Goal: Task Accomplishment & Management: Use online tool/utility

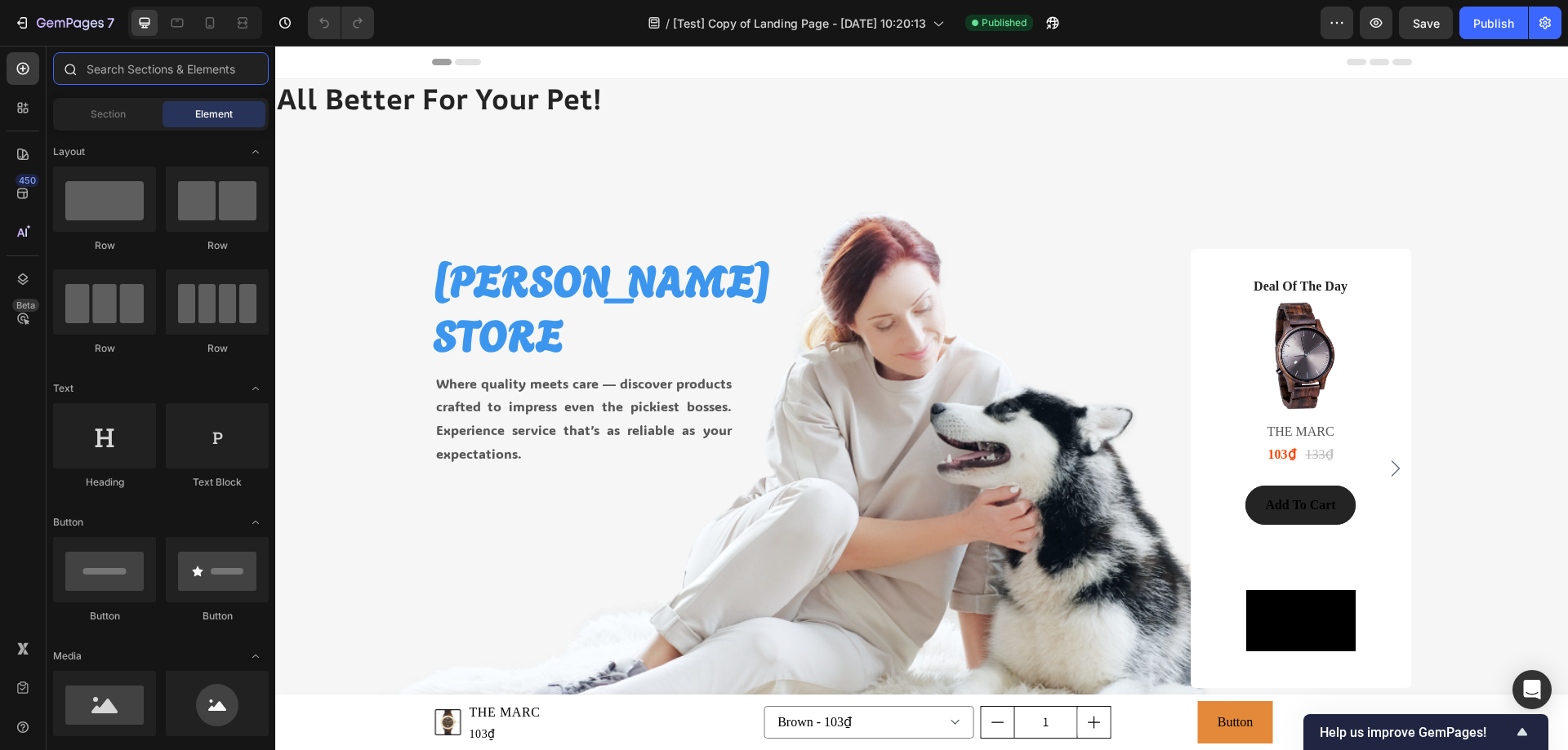
click at [107, 68] on input "text" at bounding box center [160, 68] width 216 height 33
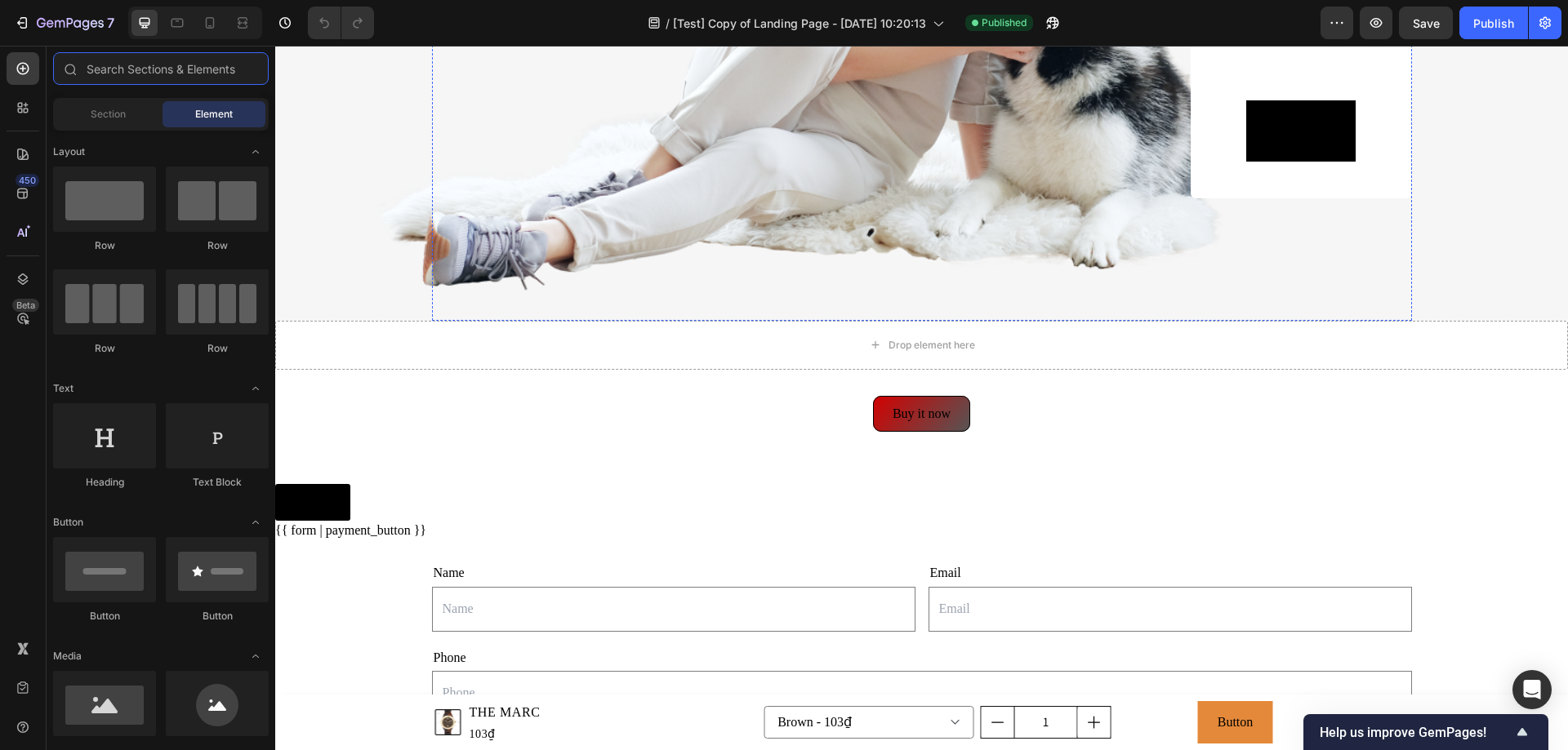
scroll to position [898, 0]
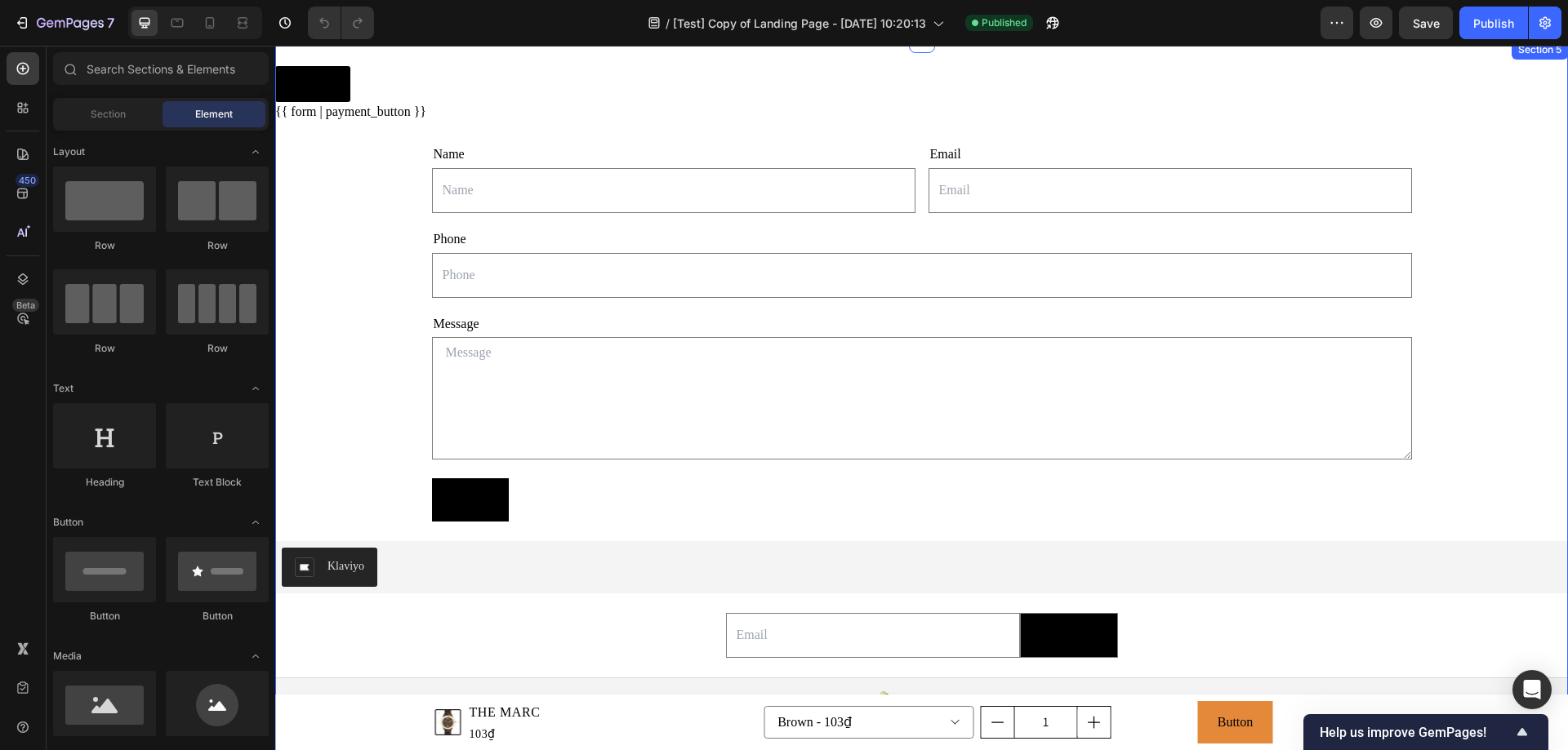
click at [318, 292] on div "Button Button {{ form | payment_button }} Custom Code Name Text Block Text Fiel…" at bounding box center [922, 401] width 1293 height 670
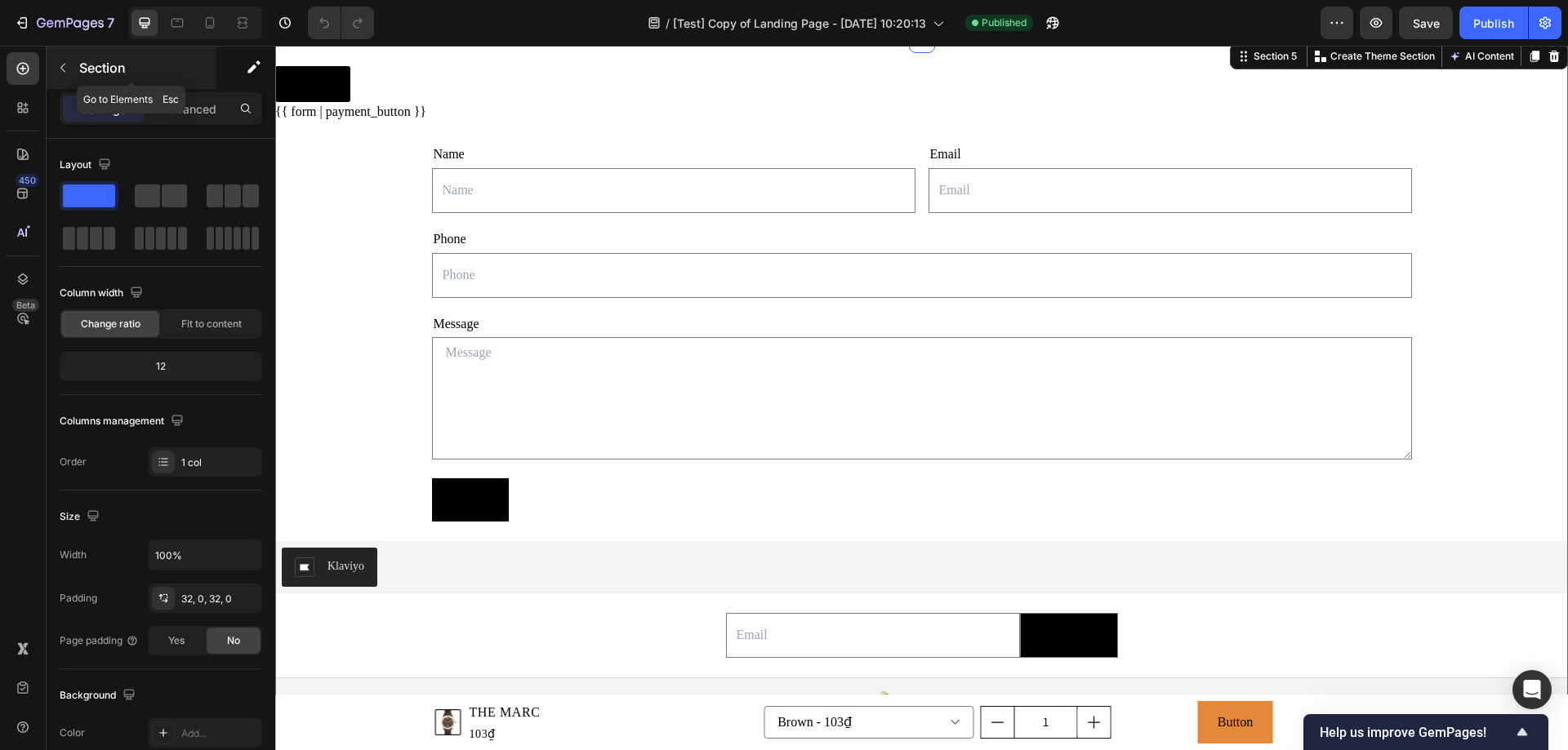
click at [134, 65] on p "Section" at bounding box center [146, 67] width 134 height 19
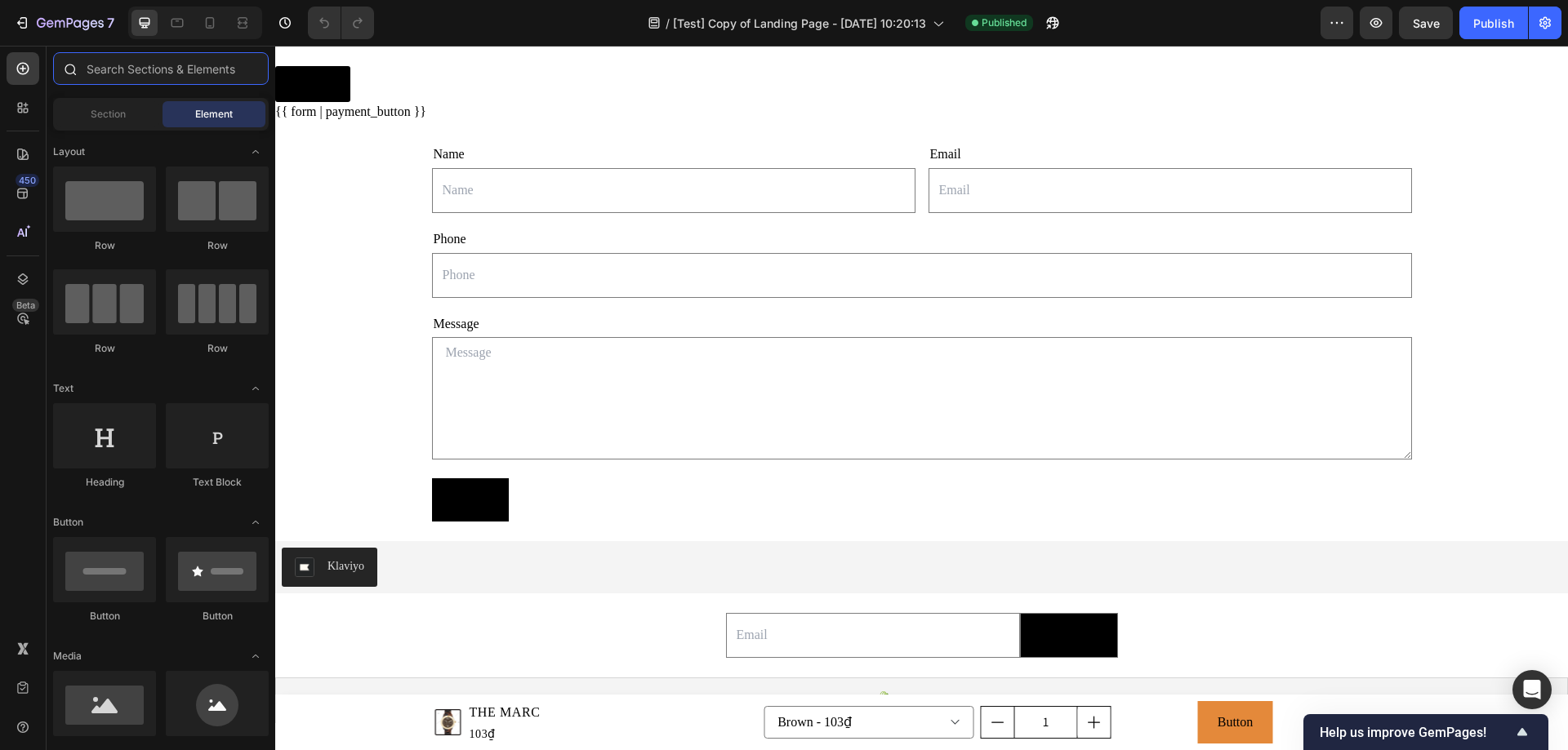
click at [128, 62] on input "text" at bounding box center [160, 68] width 216 height 33
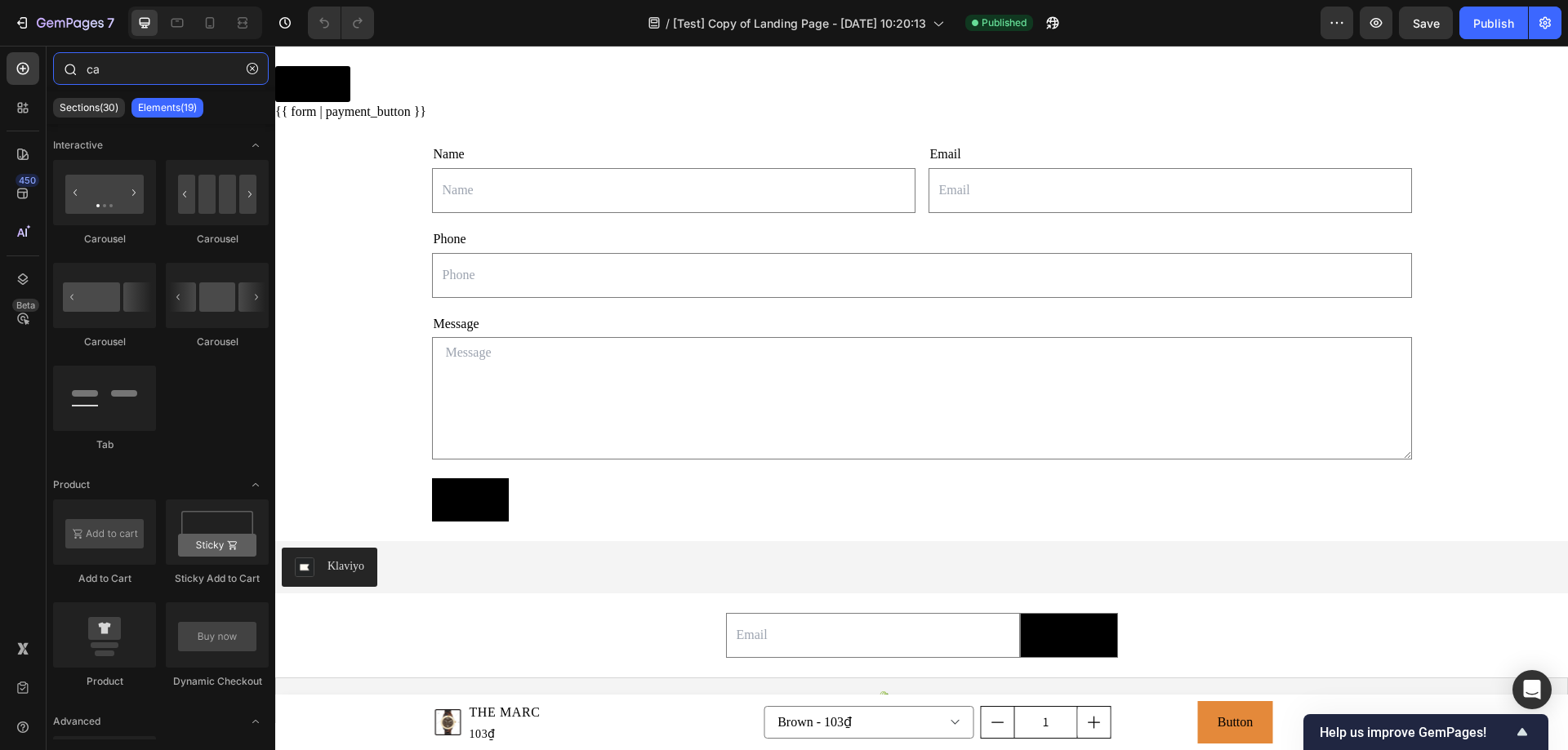
type input "c"
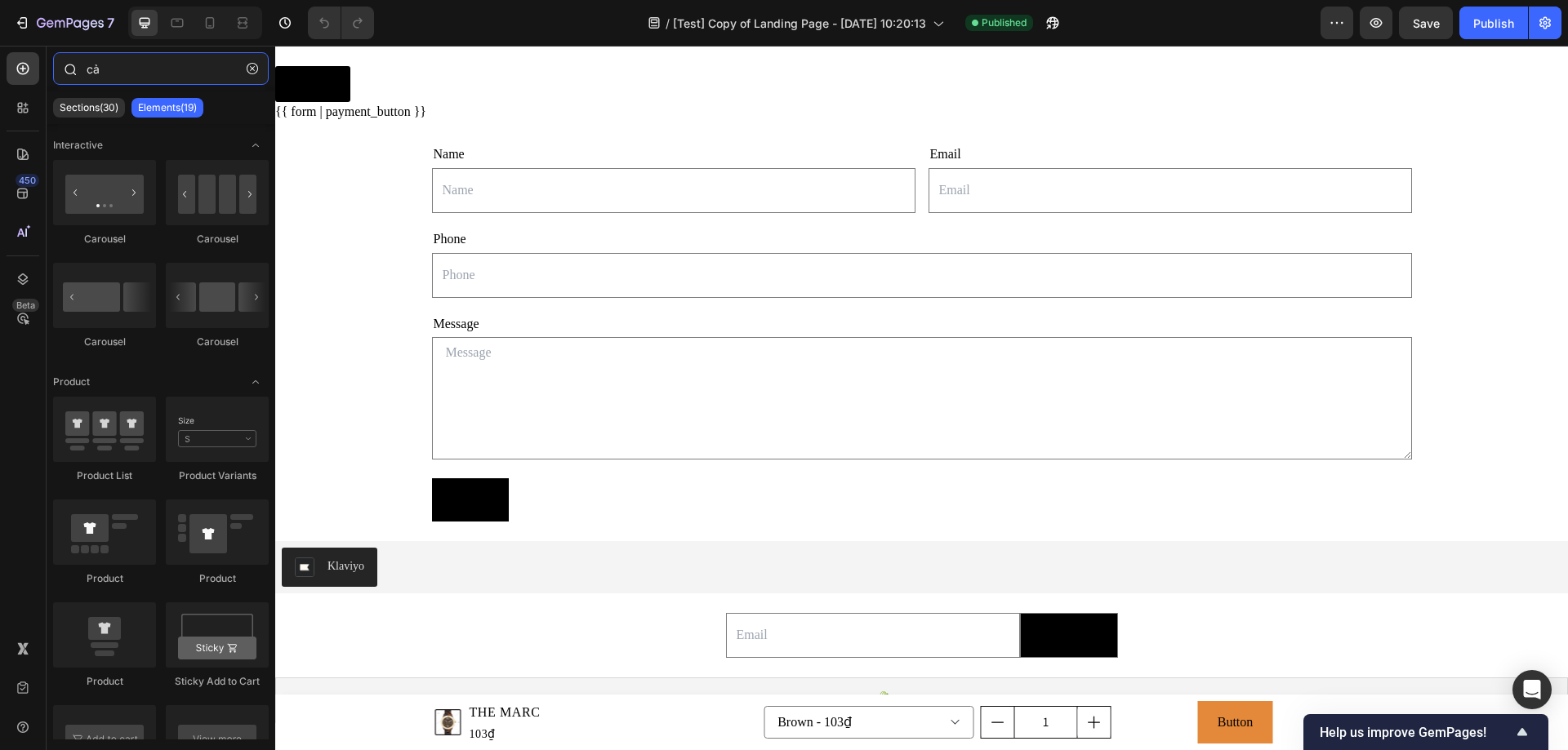
type input "c"
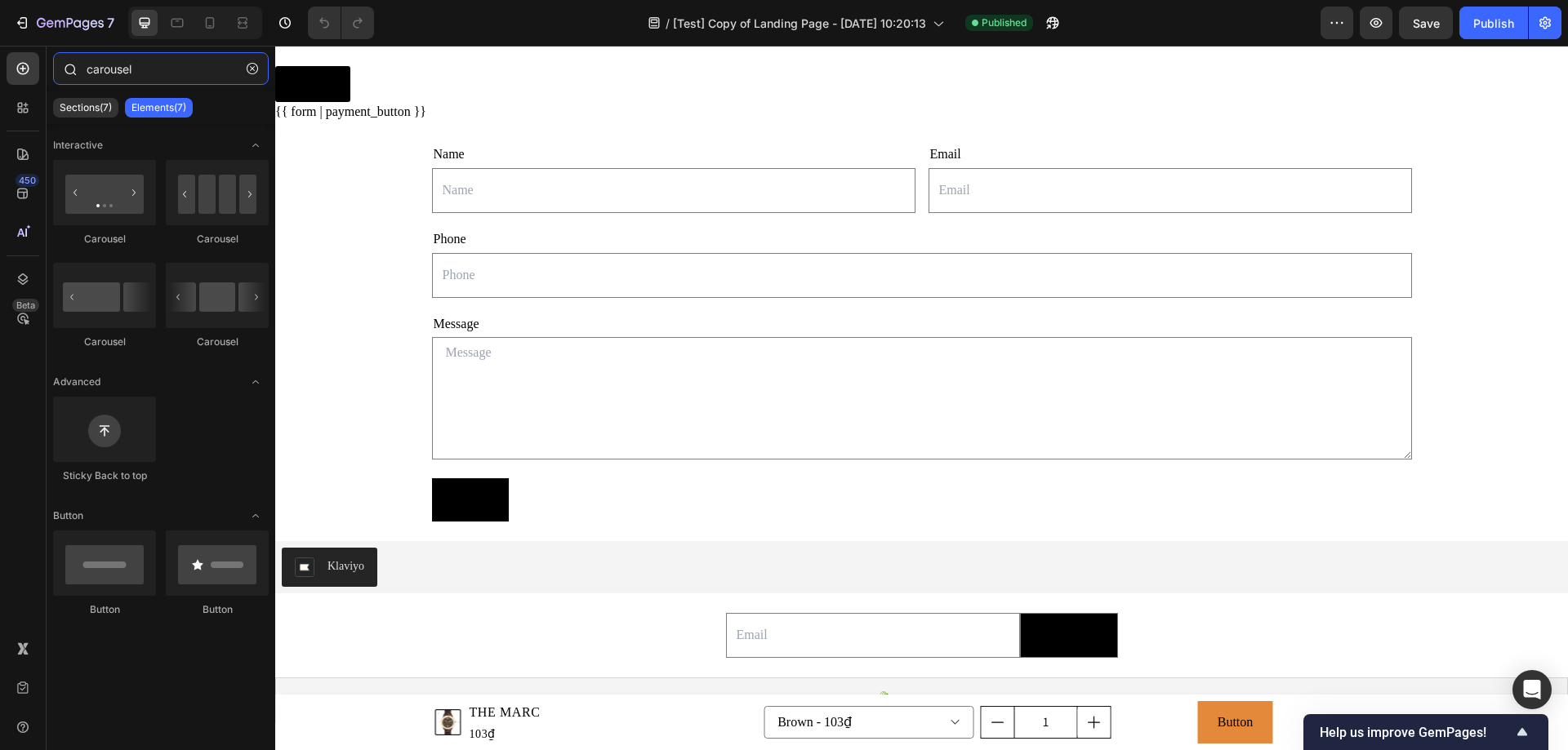
drag, startPoint x: 137, startPoint y: 70, endPoint x: 65, endPoint y: 68, distance: 72.0
click at [65, 68] on div "carousel" at bounding box center [160, 71] width 228 height 39
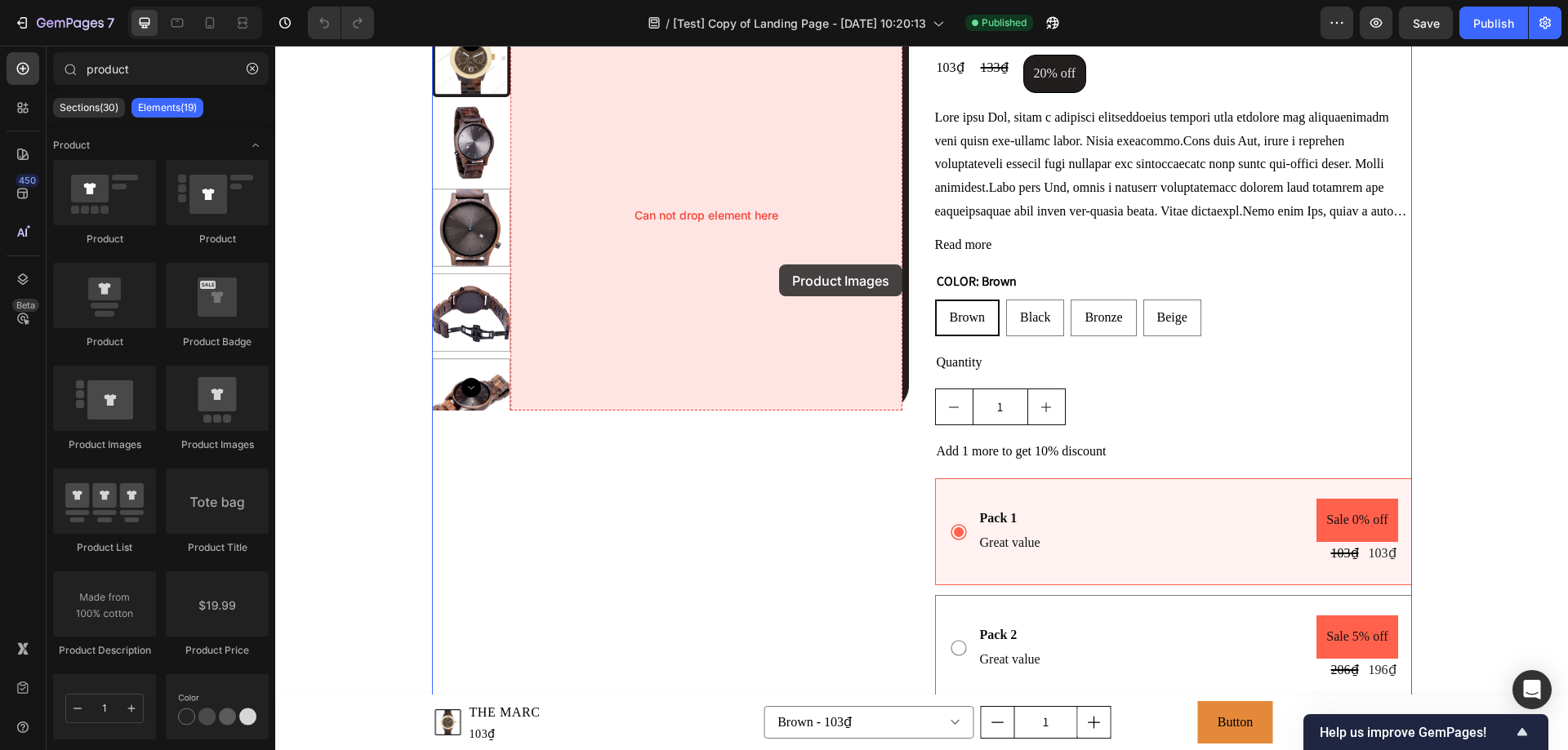
scroll to position [1796, 0]
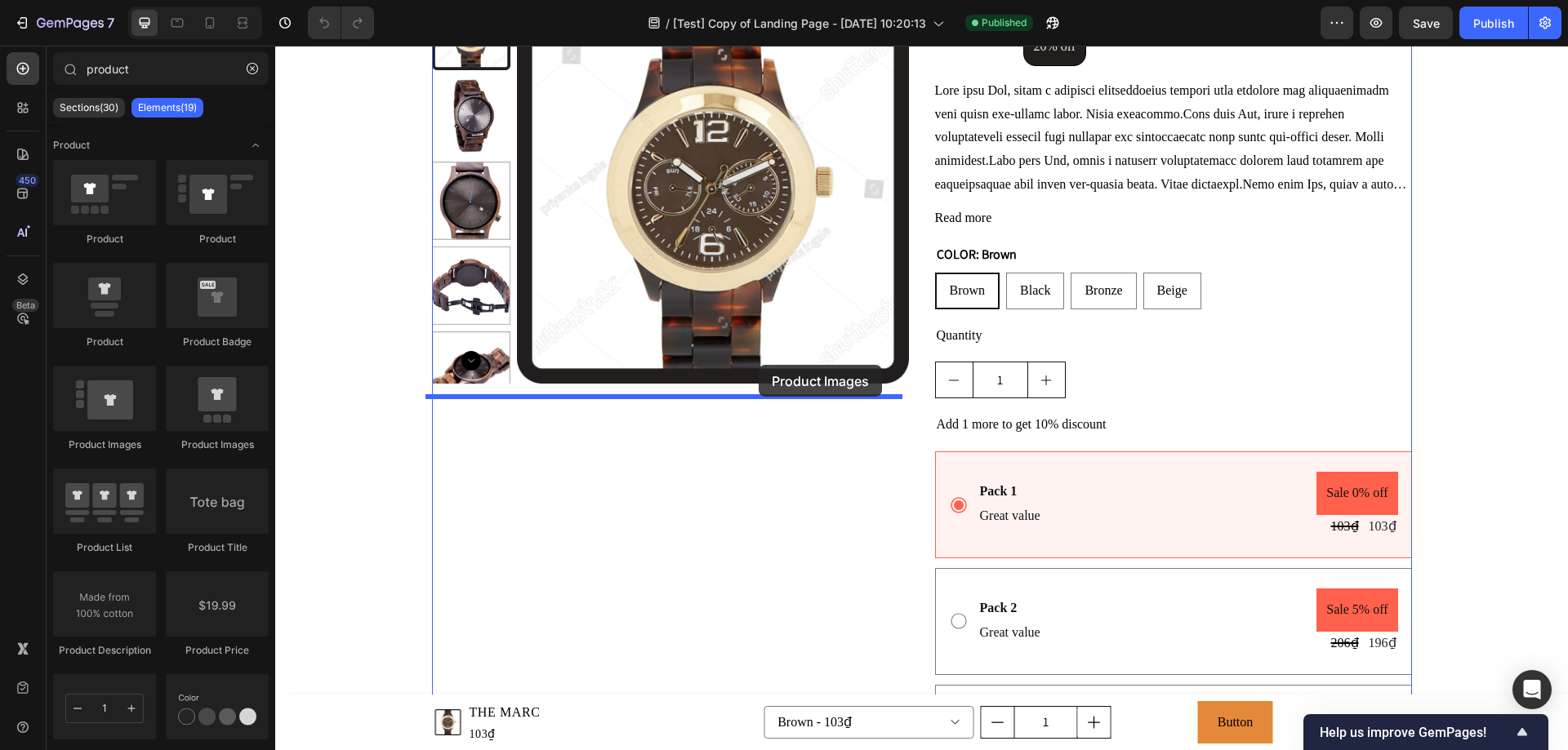
drag, startPoint x: 508, startPoint y: 445, endPoint x: 759, endPoint y: 365, distance: 263.4
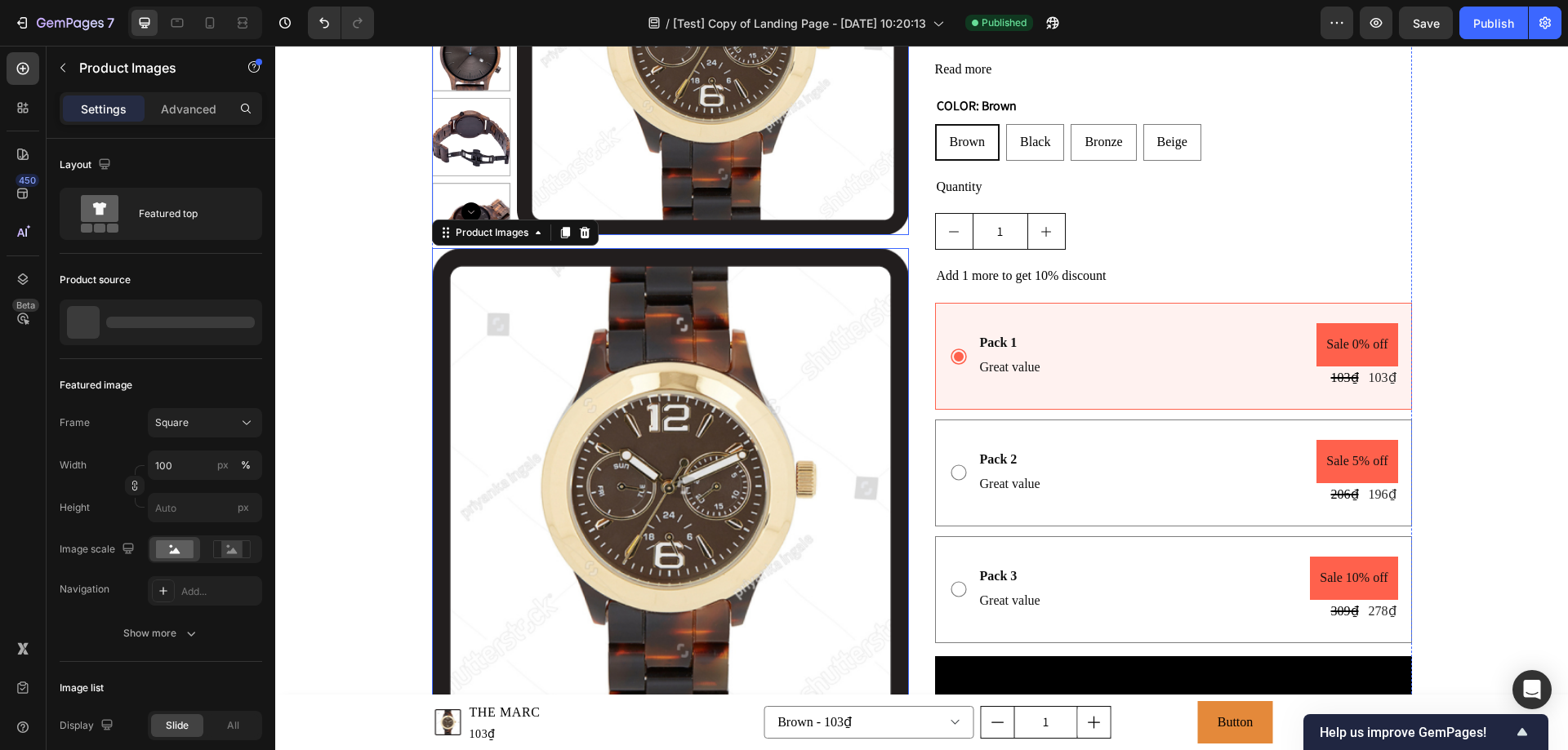
scroll to position [2204, 0]
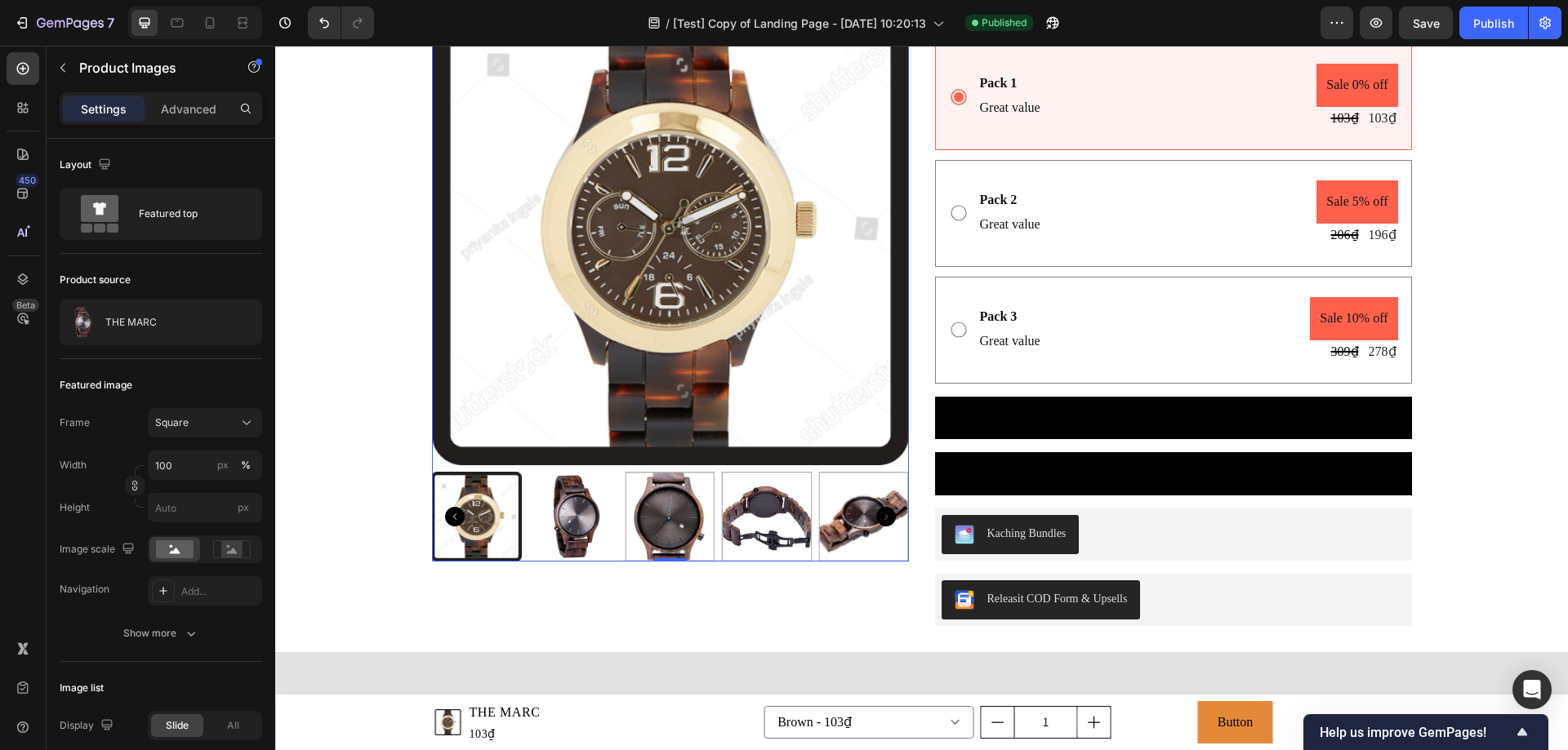
click at [578, 512] on img at bounding box center [573, 516] width 90 height 90
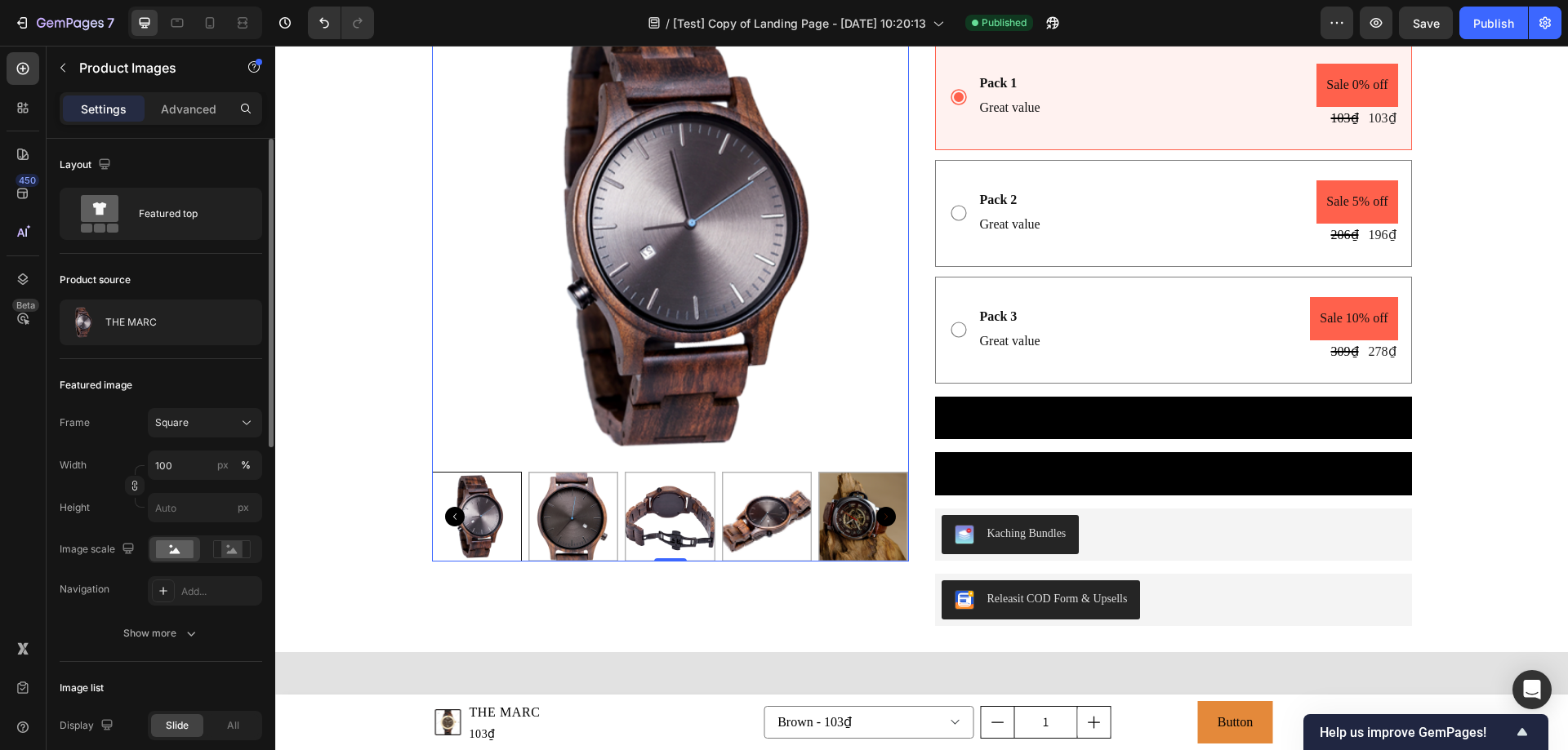
scroll to position [164, 0]
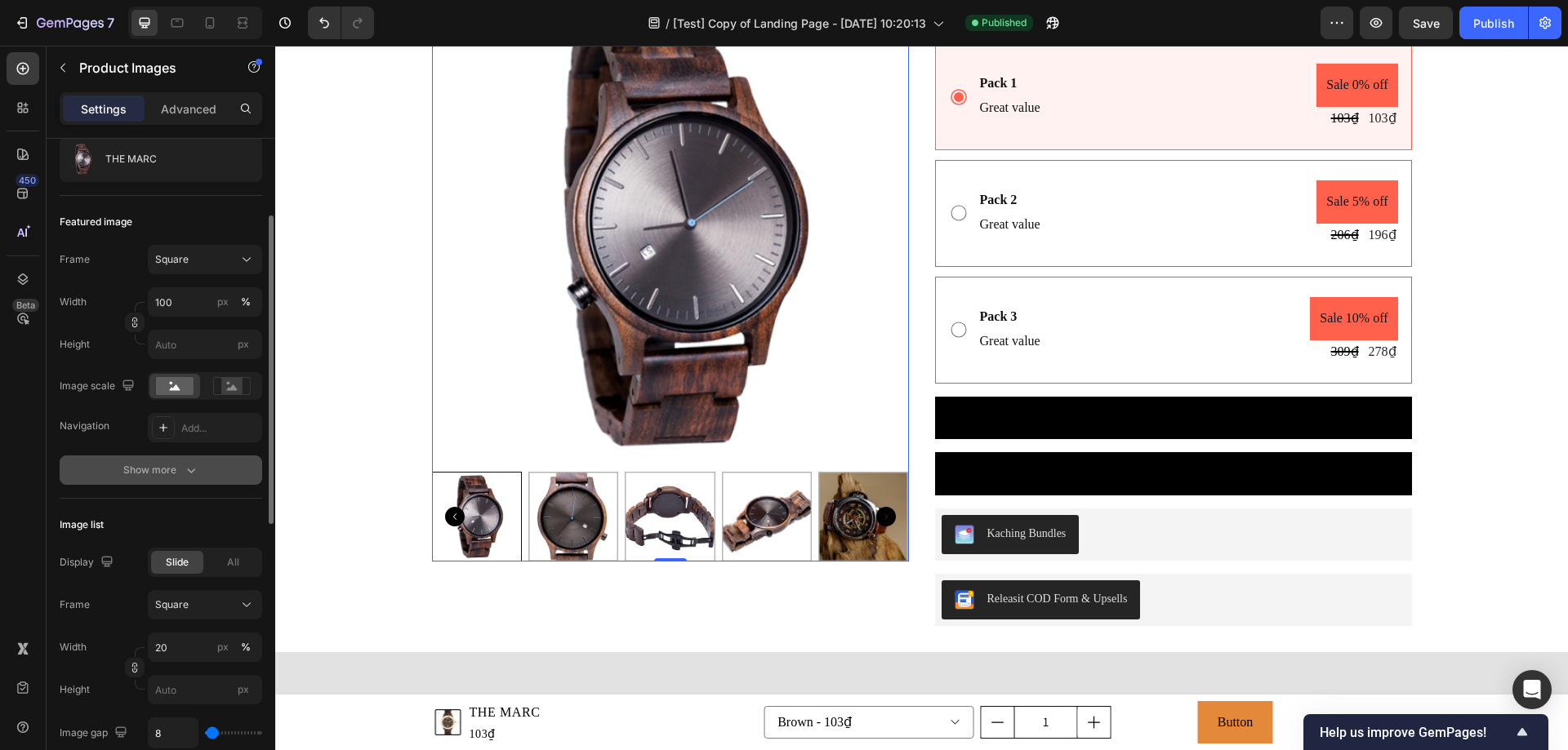
click at [175, 471] on div "Show more" at bounding box center [161, 470] width 76 height 16
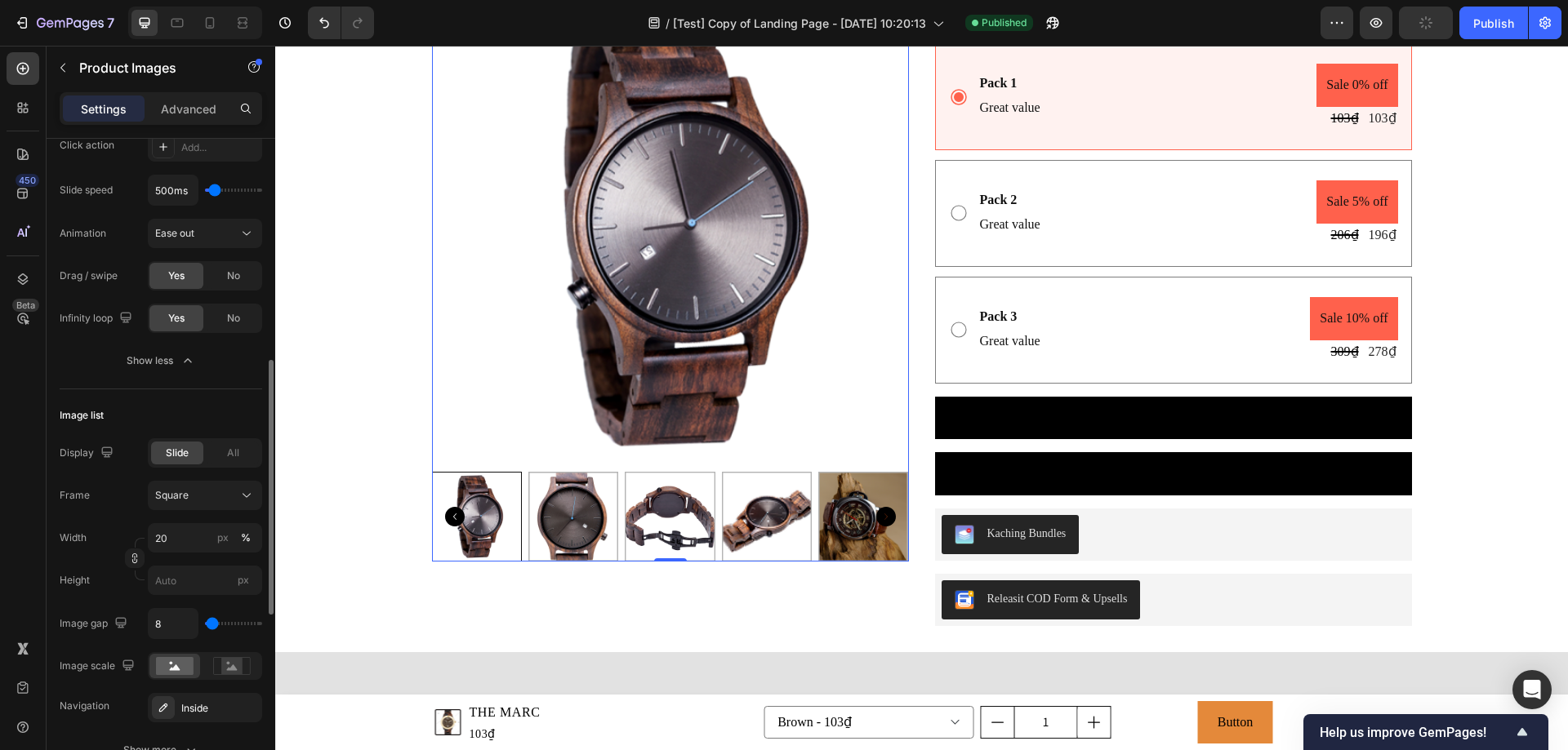
scroll to position [653, 0]
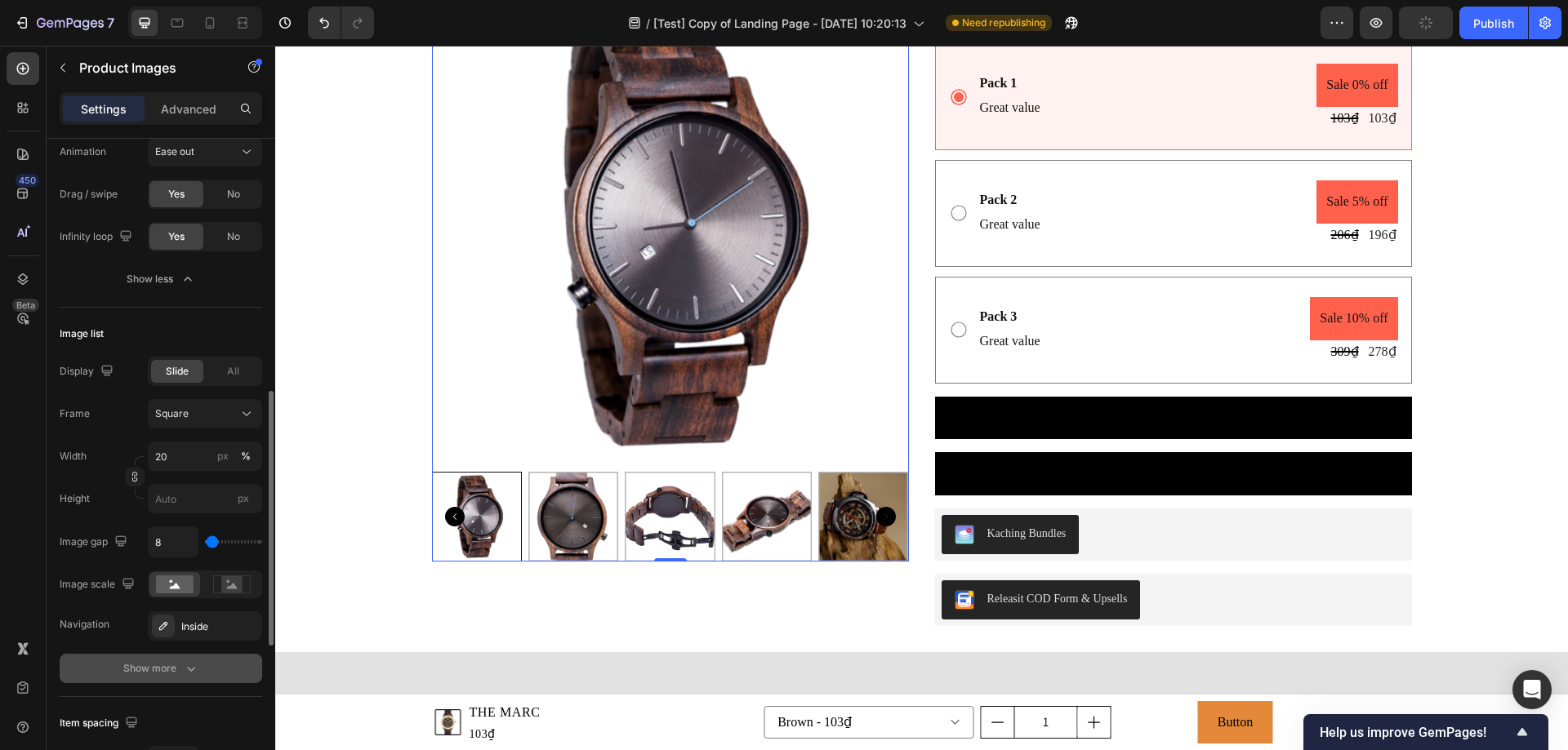
click at [144, 674] on div "Show more" at bounding box center [161, 668] width 76 height 16
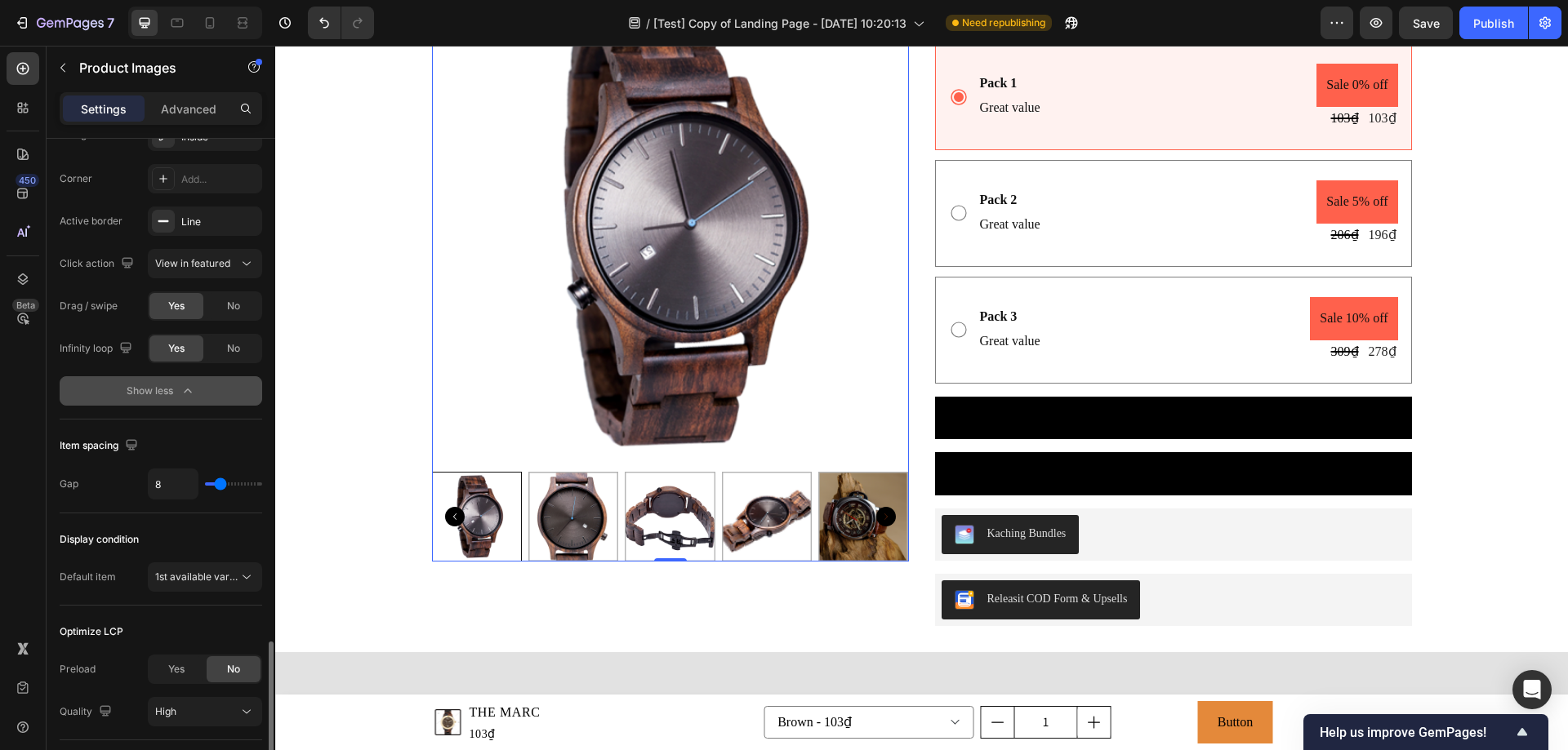
scroll to position [1254, 0]
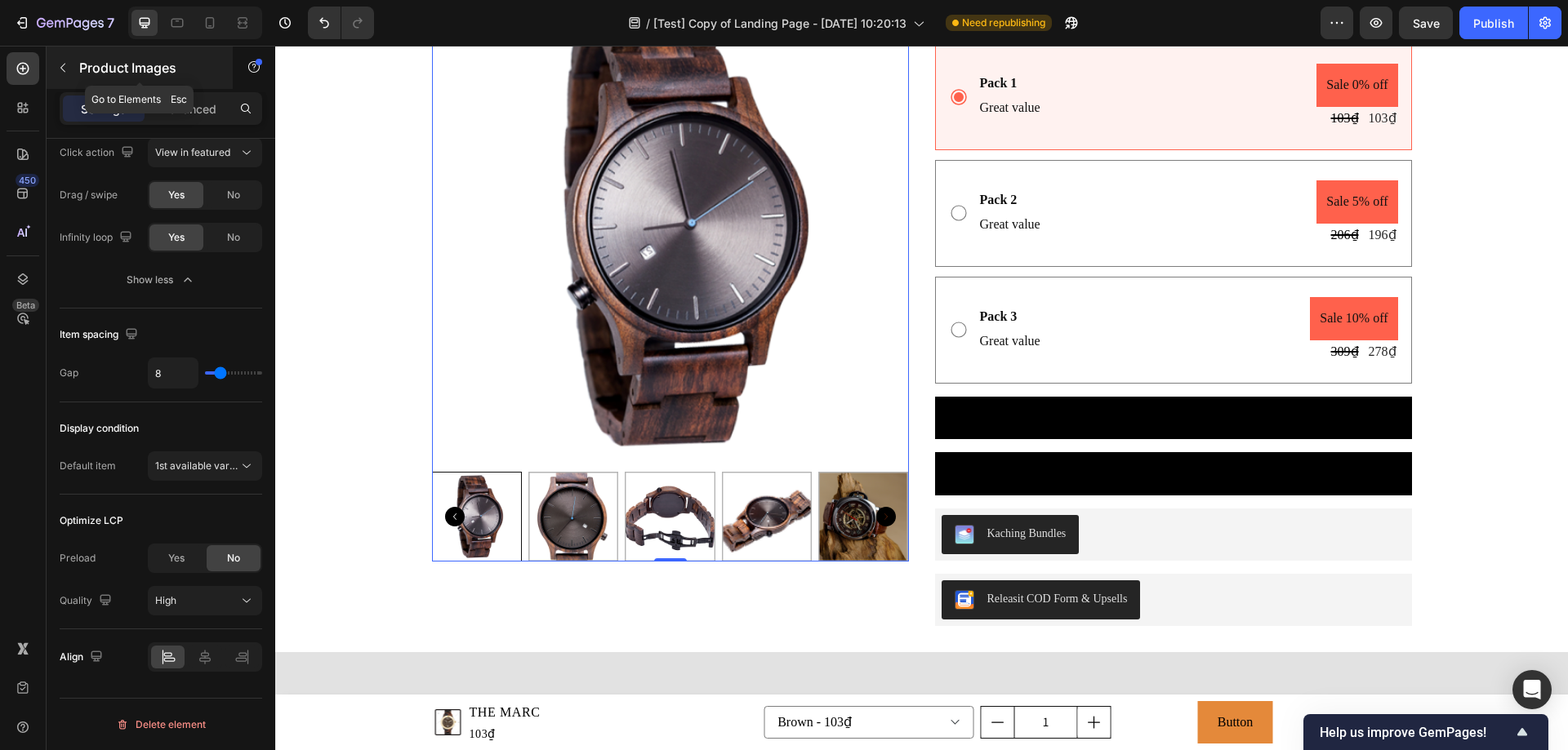
click at [64, 76] on button "button" at bounding box center [62, 67] width 26 height 26
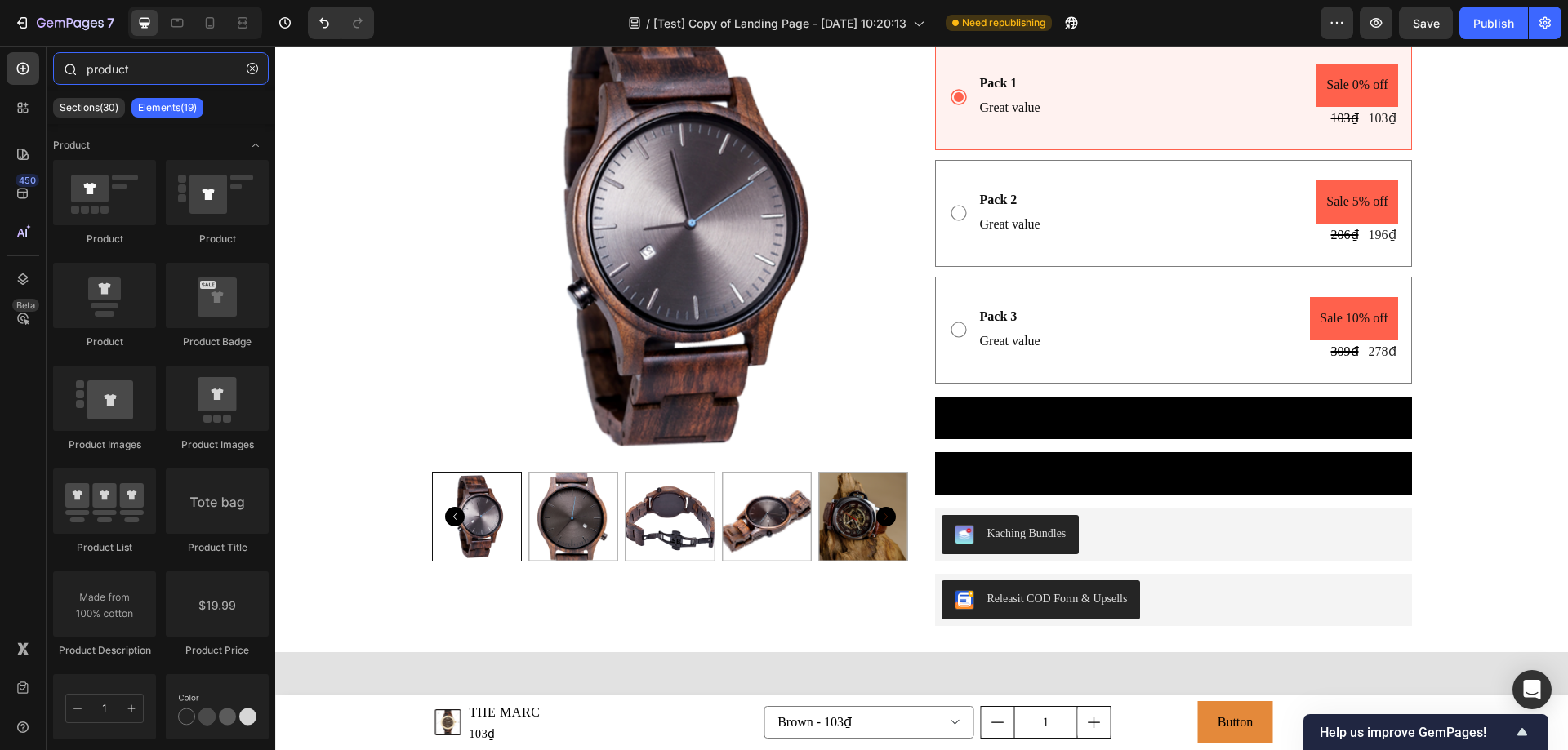
click at [160, 60] on input "product" at bounding box center [160, 68] width 216 height 33
drag, startPoint x: 181, startPoint y: 64, endPoint x: 34, endPoint y: 68, distance: 147.1
click at [34, 68] on div "450 Beta product Sections(30) Elements(19) Product Product Product Product Prod…" at bounding box center [138, 398] width 275 height 705
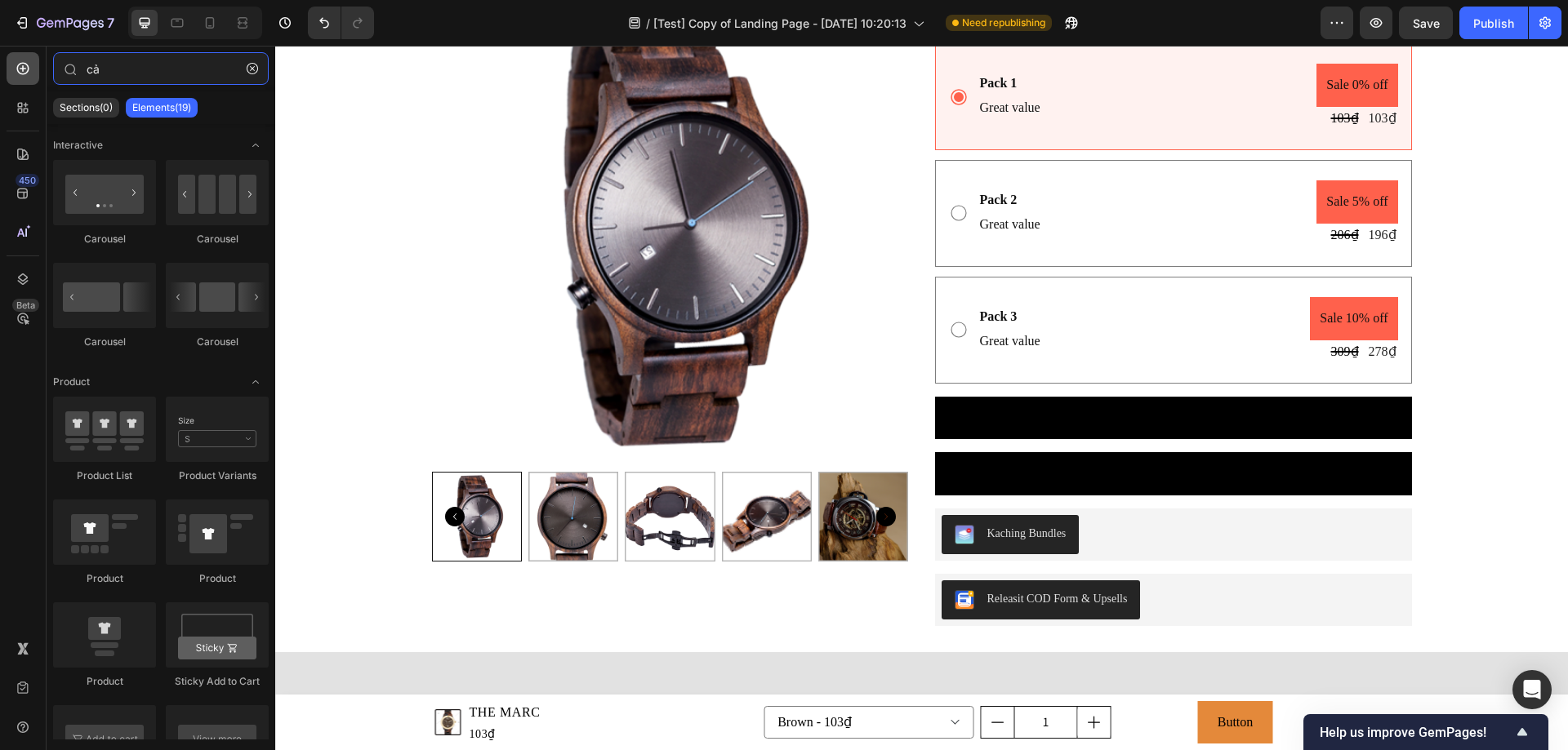
type input "c"
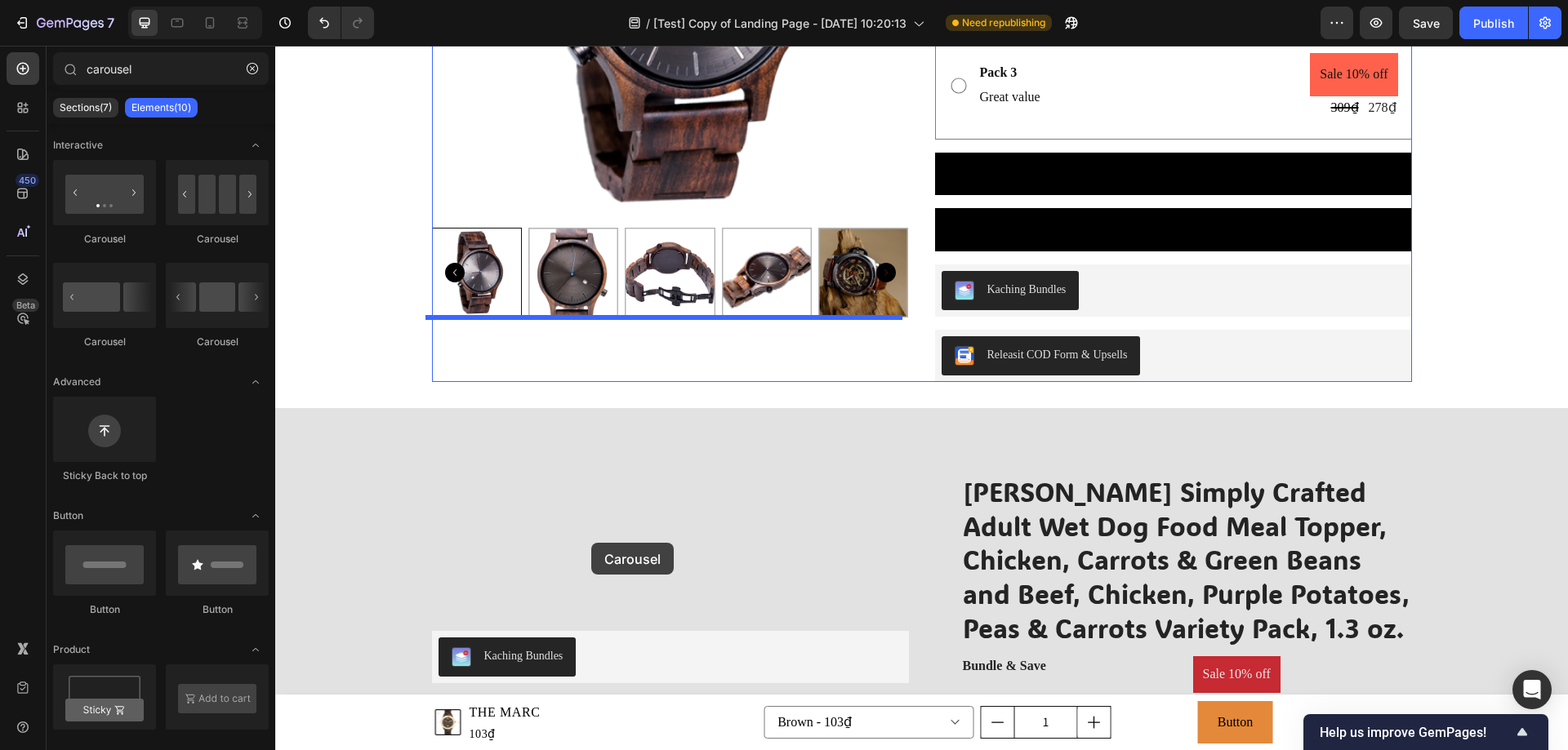
scroll to position [2449, 0]
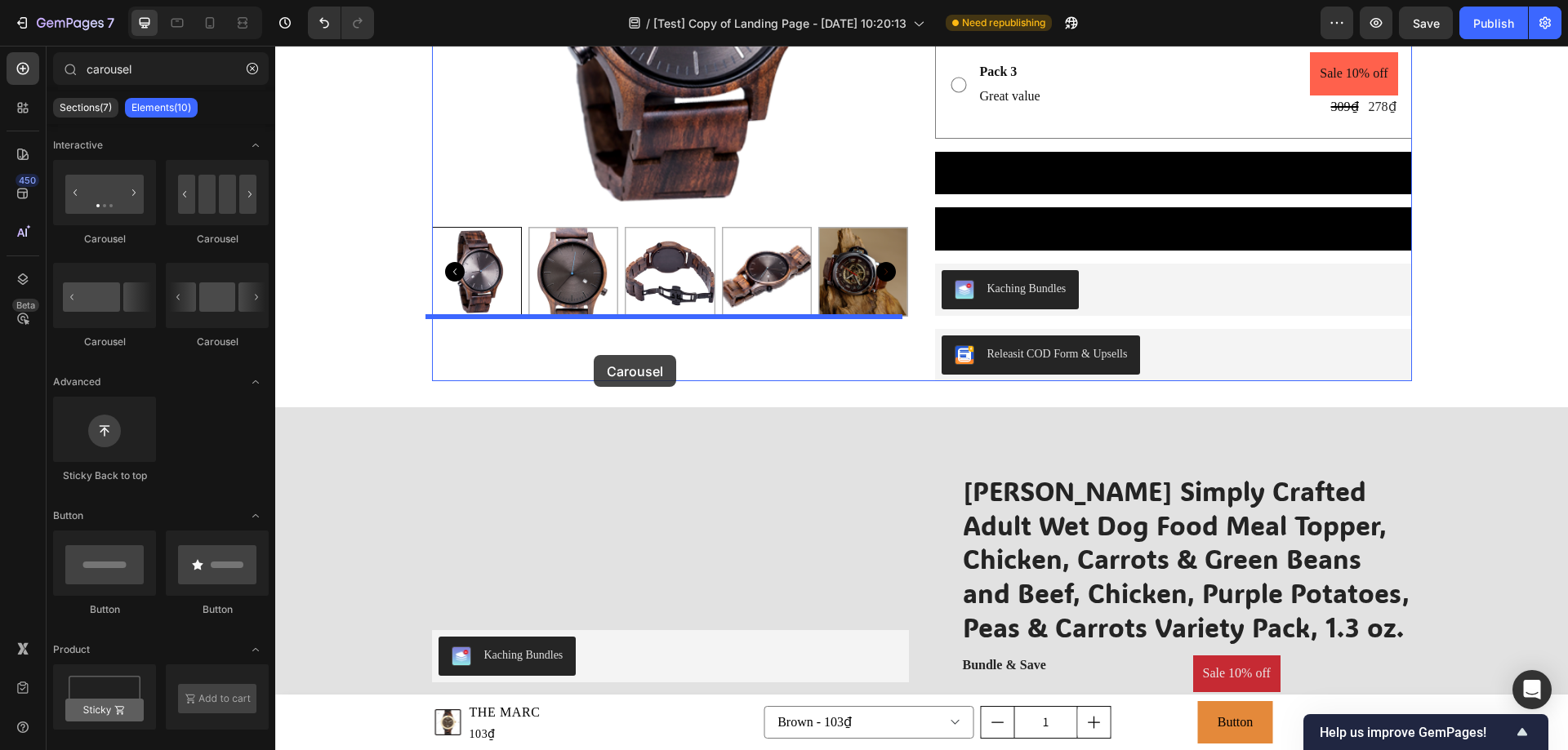
drag, startPoint x: 391, startPoint y: 242, endPoint x: 593, endPoint y: 352, distance: 230.0
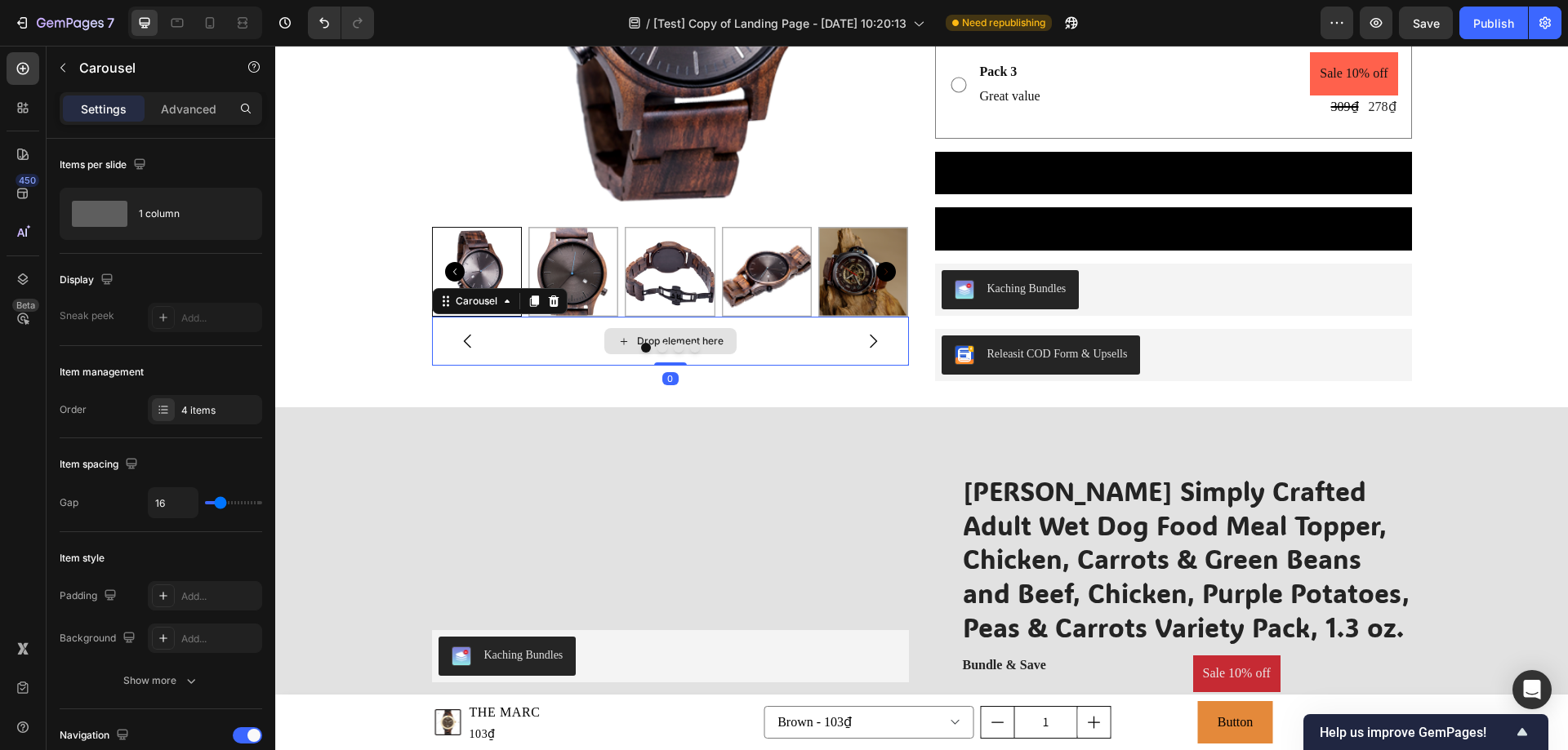
click at [510, 342] on div "Drop element here" at bounding box center [671, 341] width 477 height 49
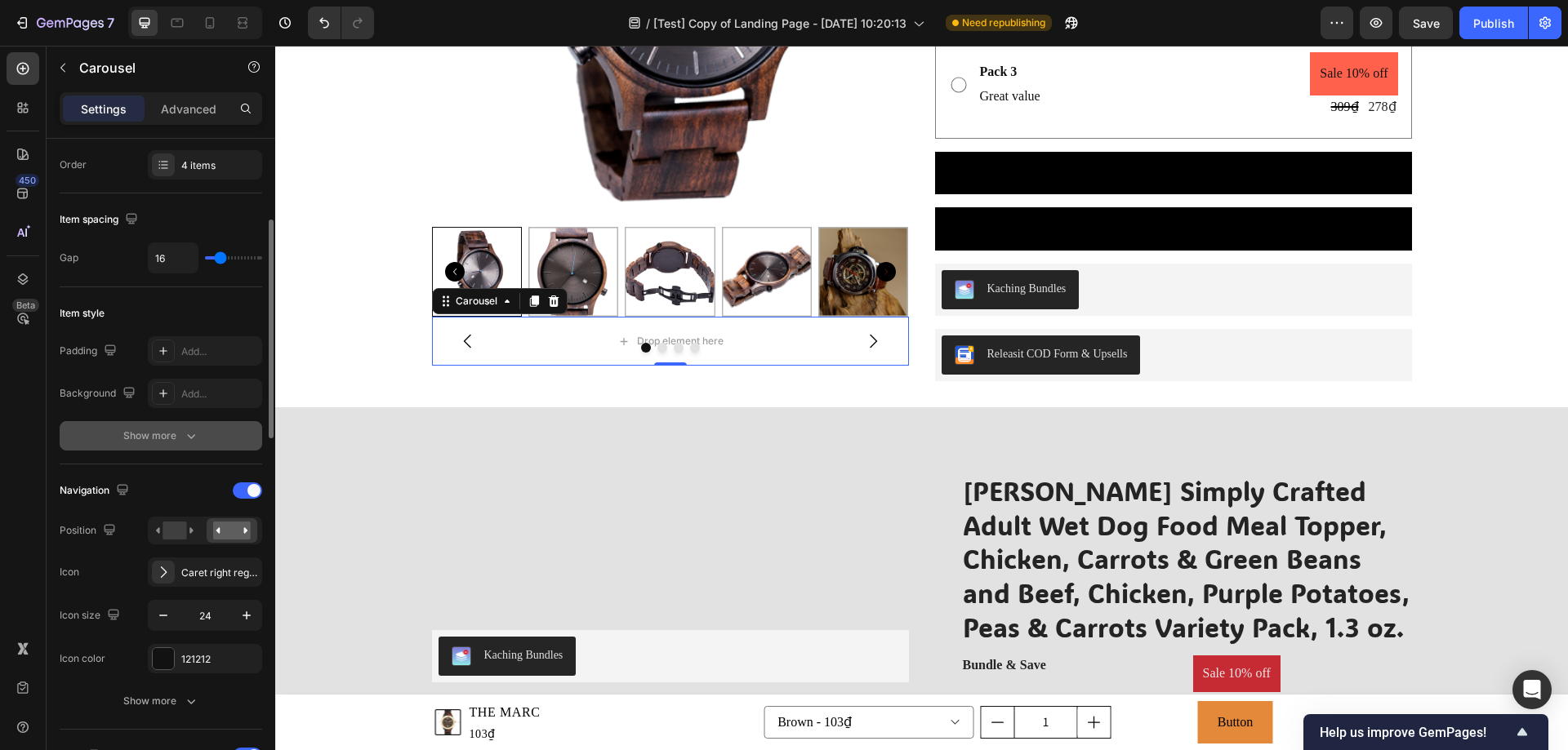
click at [147, 428] on div "Show more" at bounding box center [161, 435] width 76 height 16
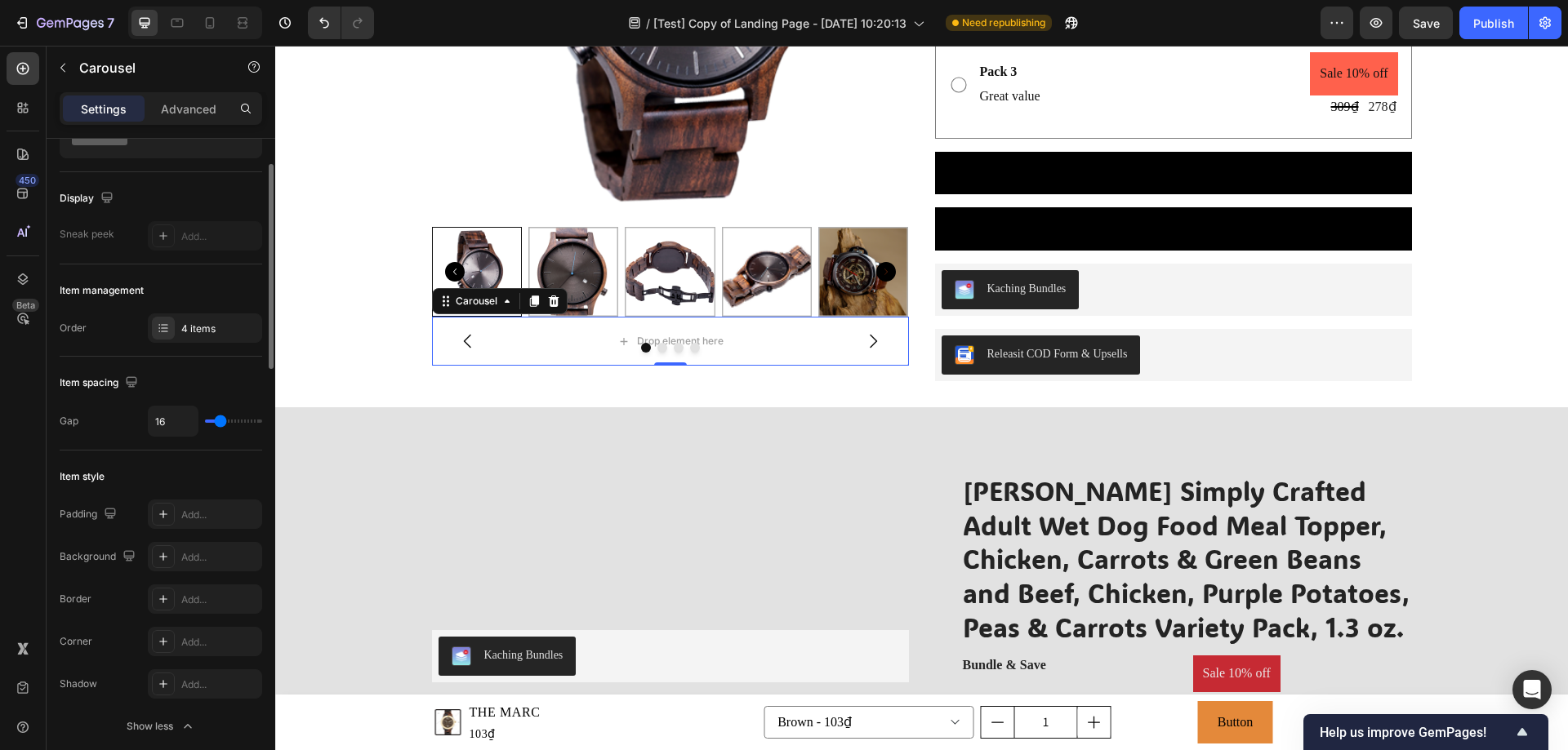
scroll to position [0, 0]
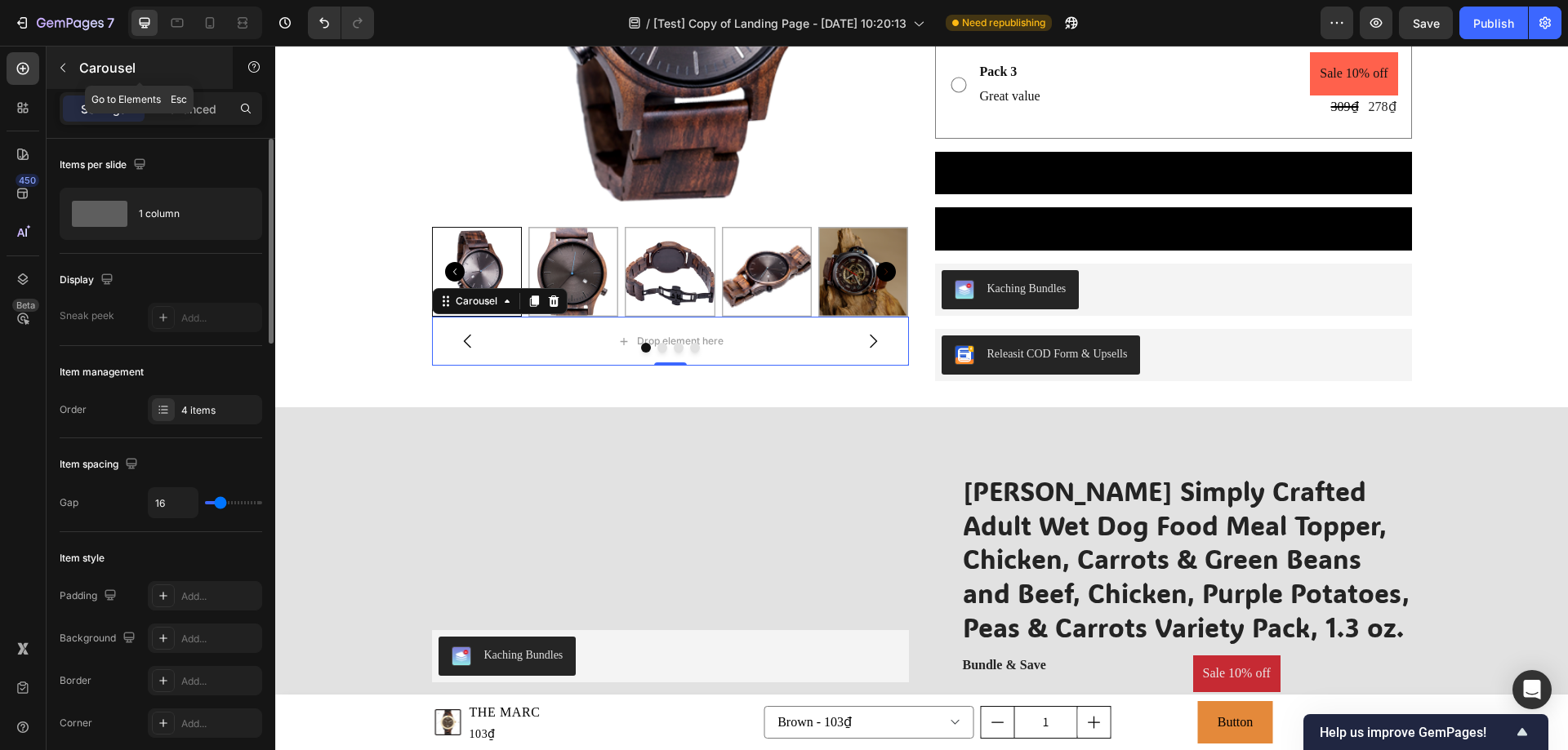
click at [65, 70] on icon "button" at bounding box center [63, 68] width 13 height 13
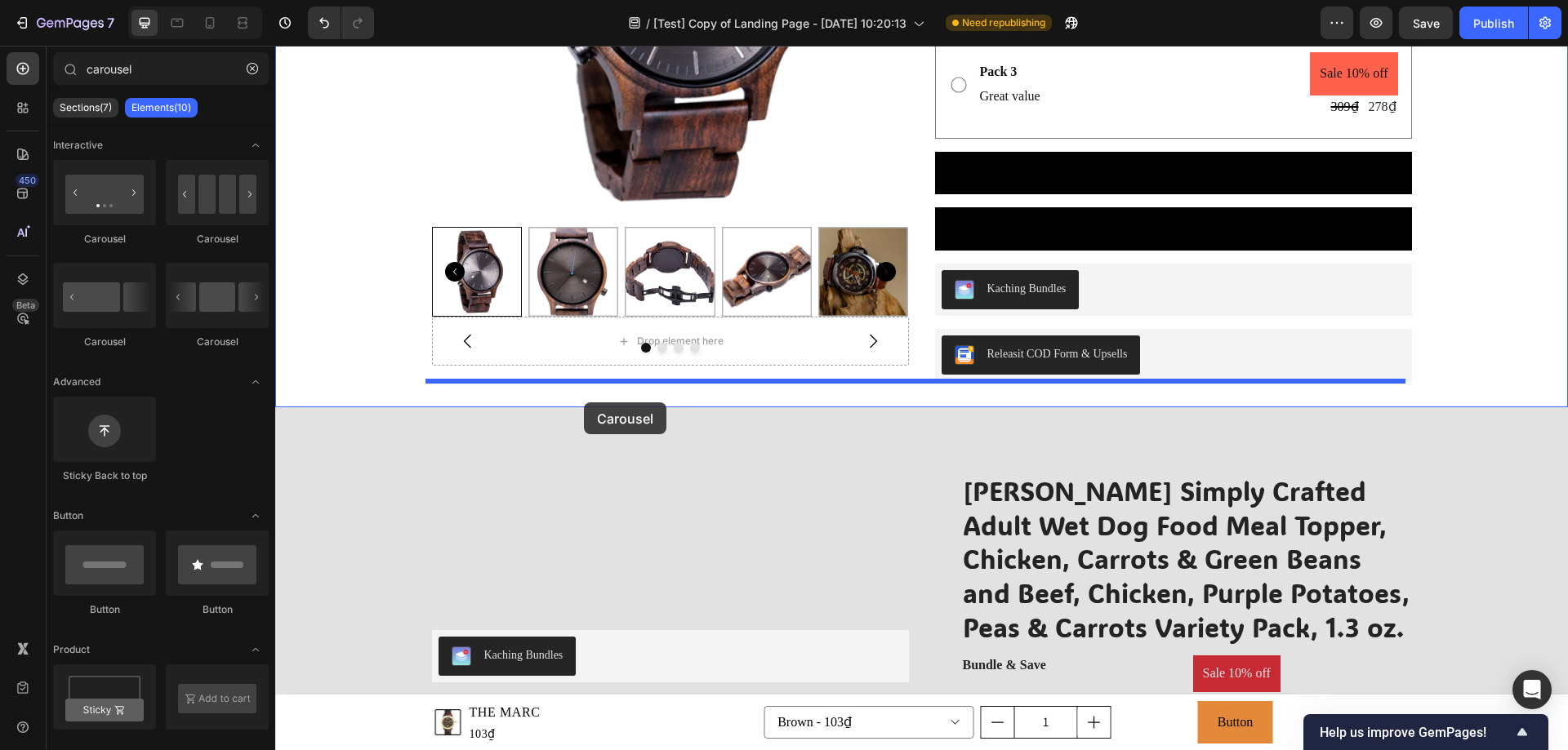
drag, startPoint x: 381, startPoint y: 355, endPoint x: 584, endPoint y: 403, distance: 208.6
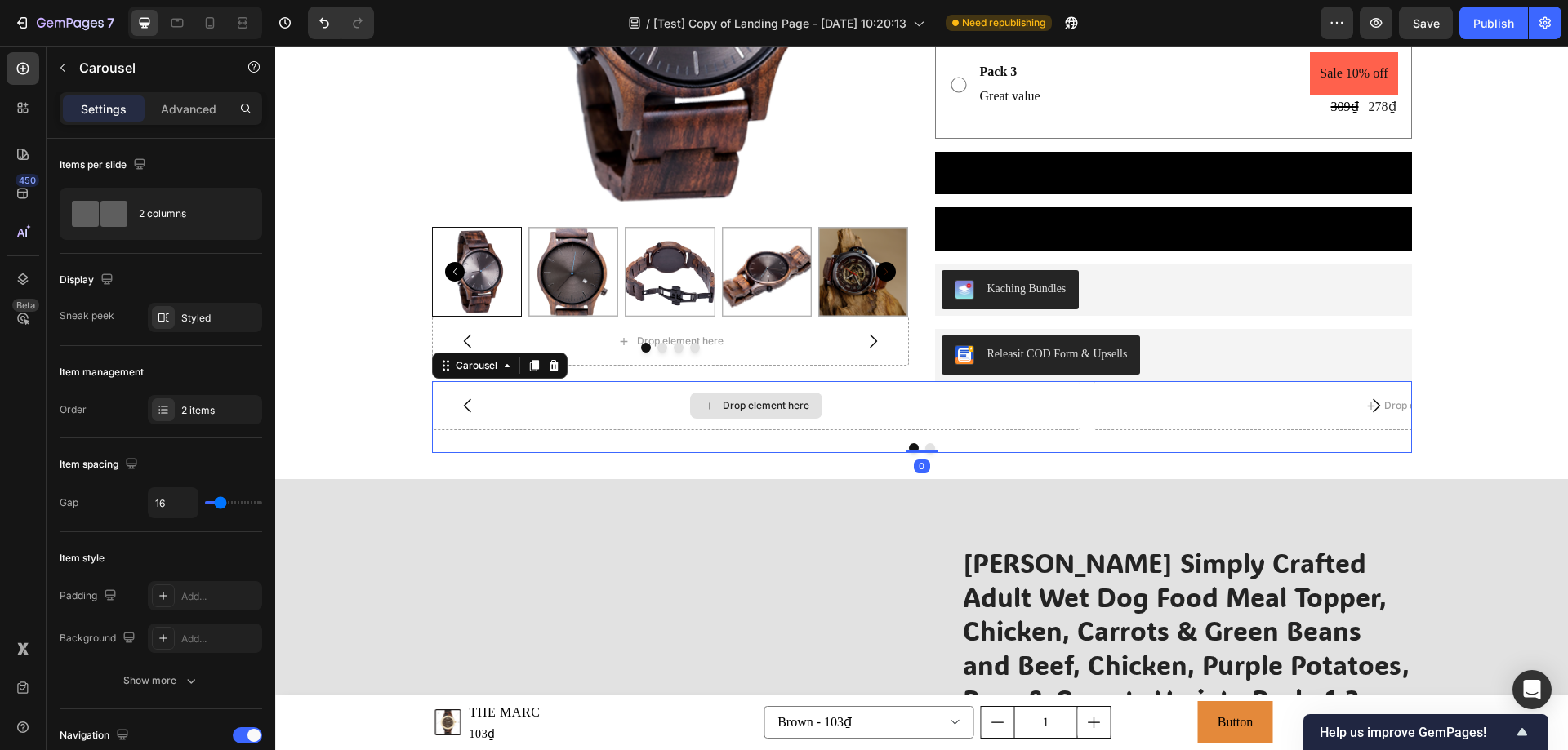
click at [521, 406] on div "Drop element here" at bounding box center [757, 405] width 650 height 49
click at [205, 318] on div "Styled" at bounding box center [205, 319] width 47 height 15
click at [200, 277] on div "Display" at bounding box center [160, 279] width 202 height 26
click at [472, 273] on div at bounding box center [477, 272] width 90 height 90
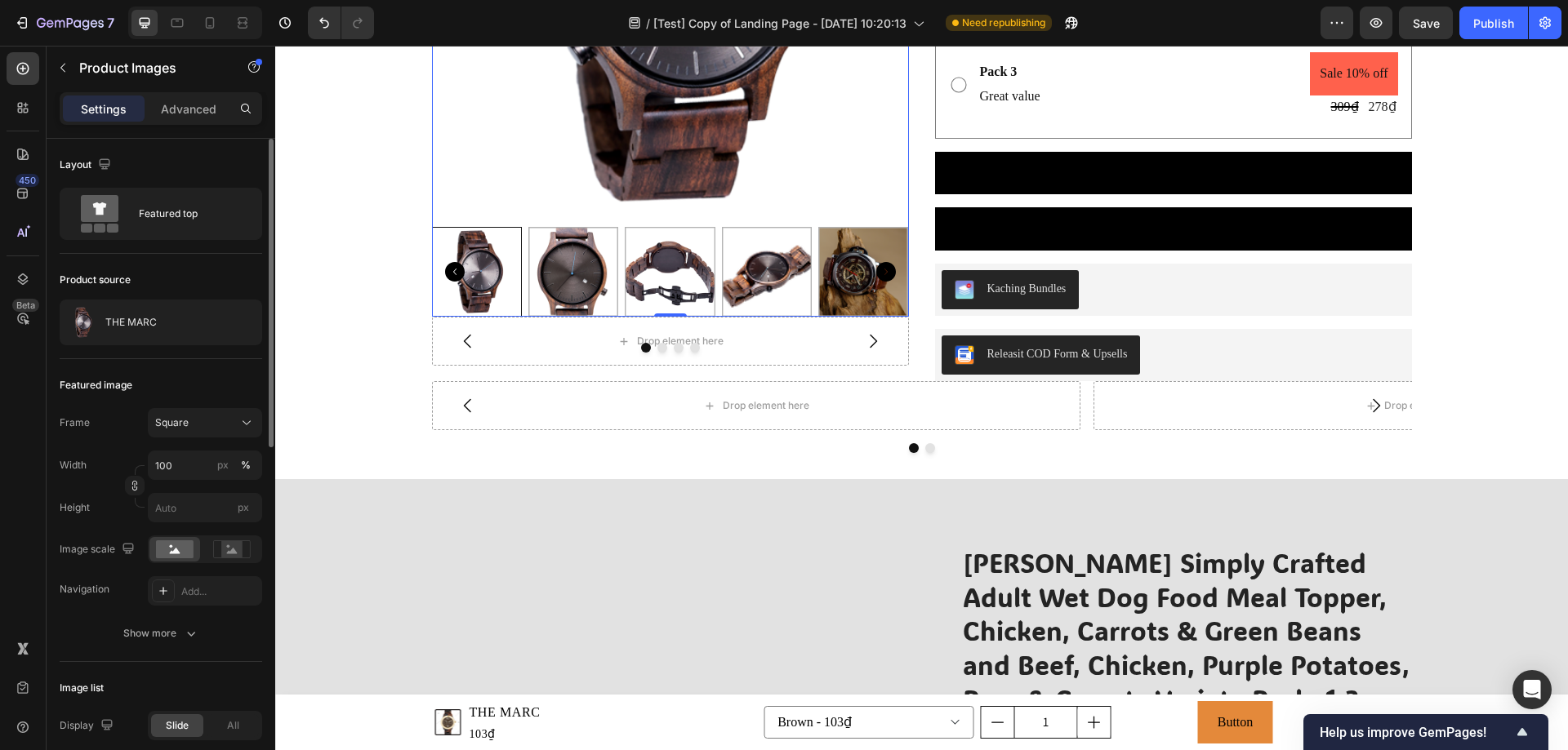
scroll to position [245, 0]
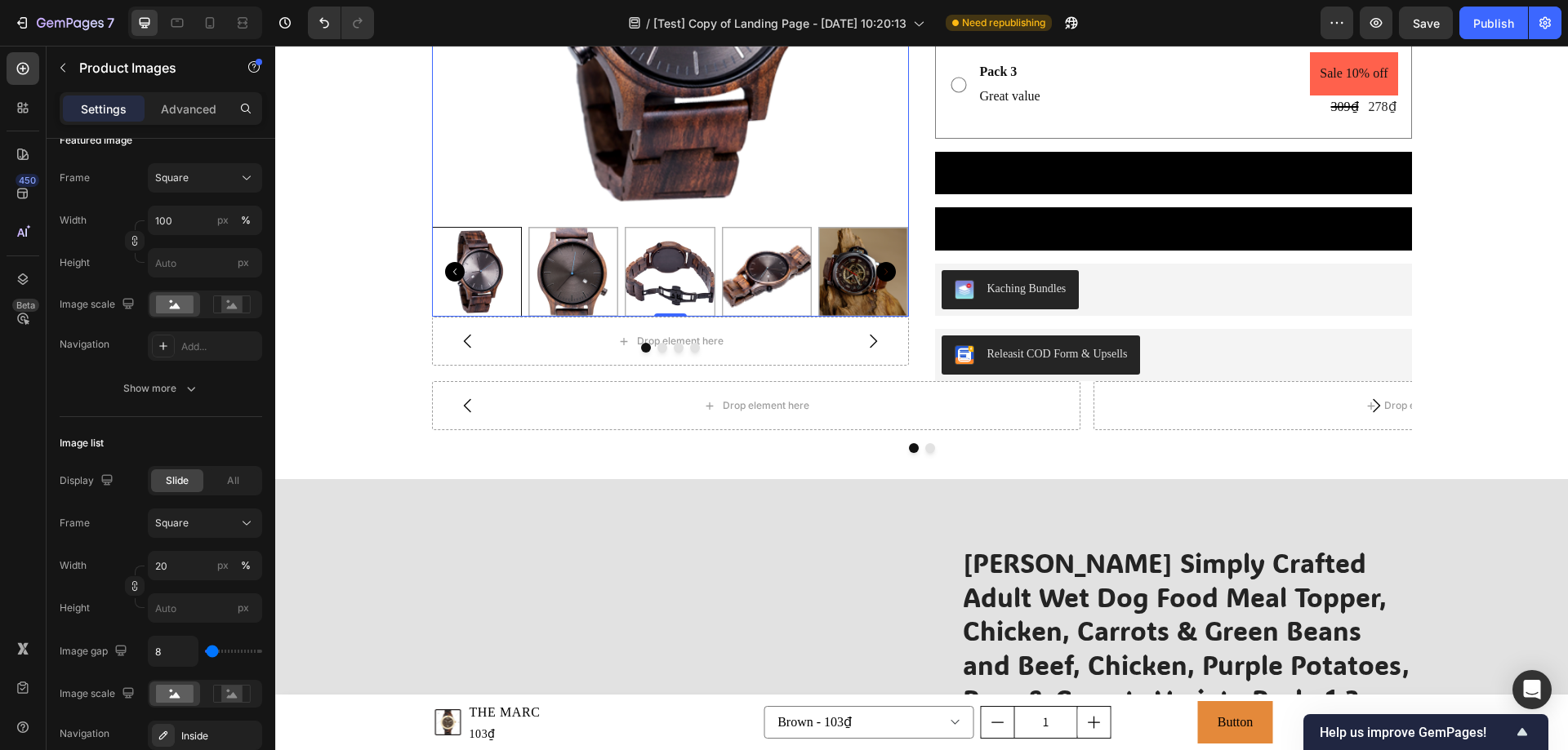
click at [477, 268] on div at bounding box center [477, 272] width 90 height 90
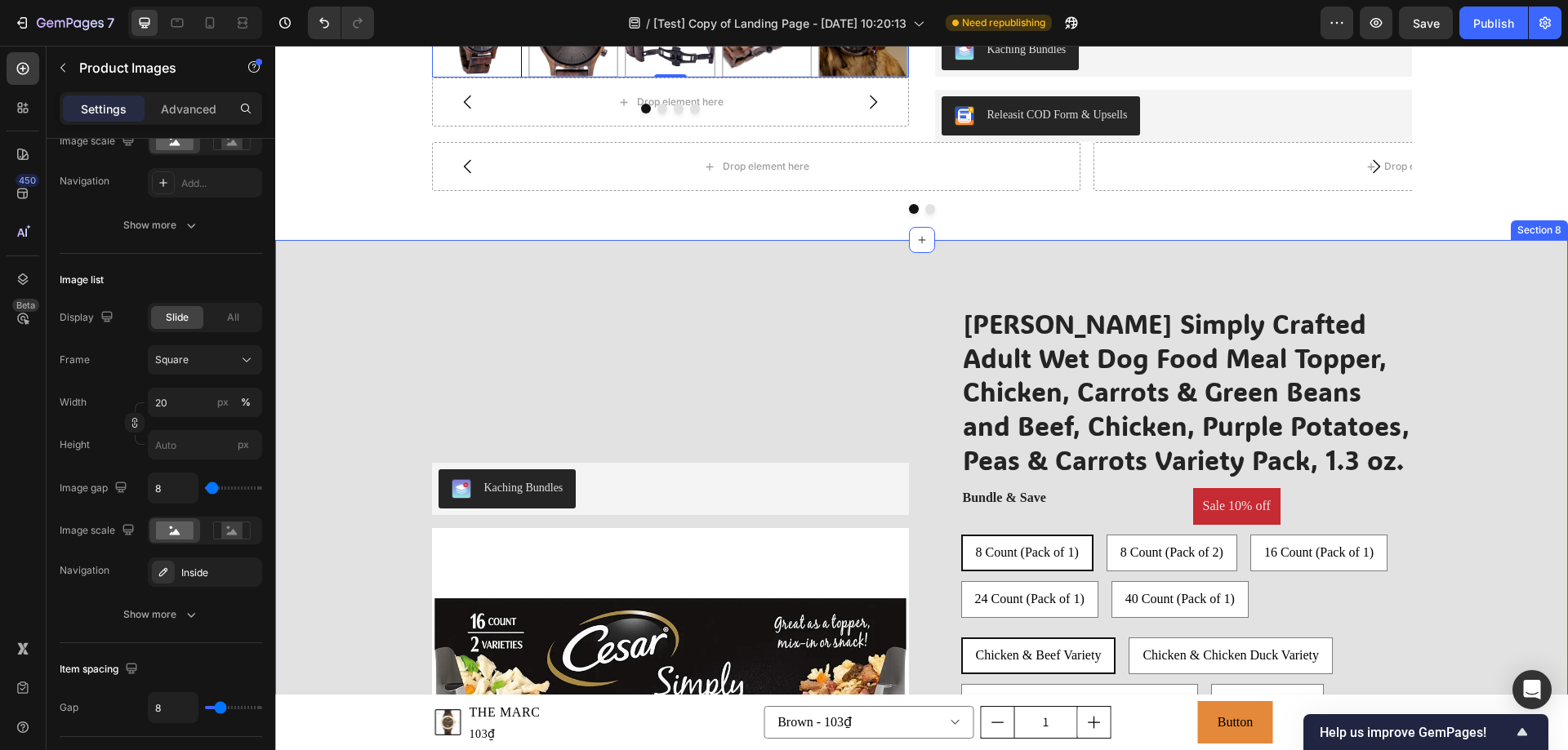
scroll to position [2694, 0]
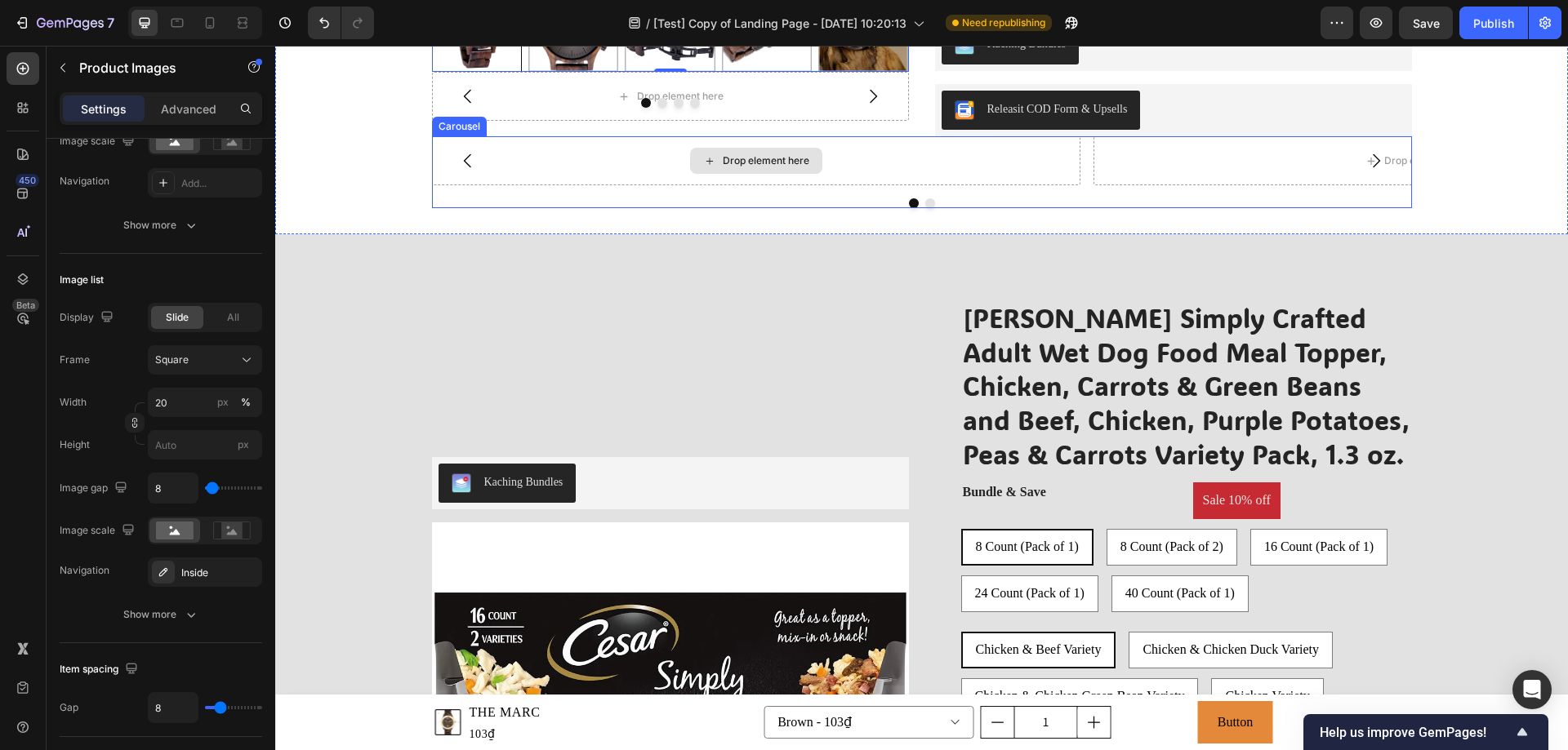
click at [541, 156] on div "Drop element here" at bounding box center [757, 161] width 650 height 49
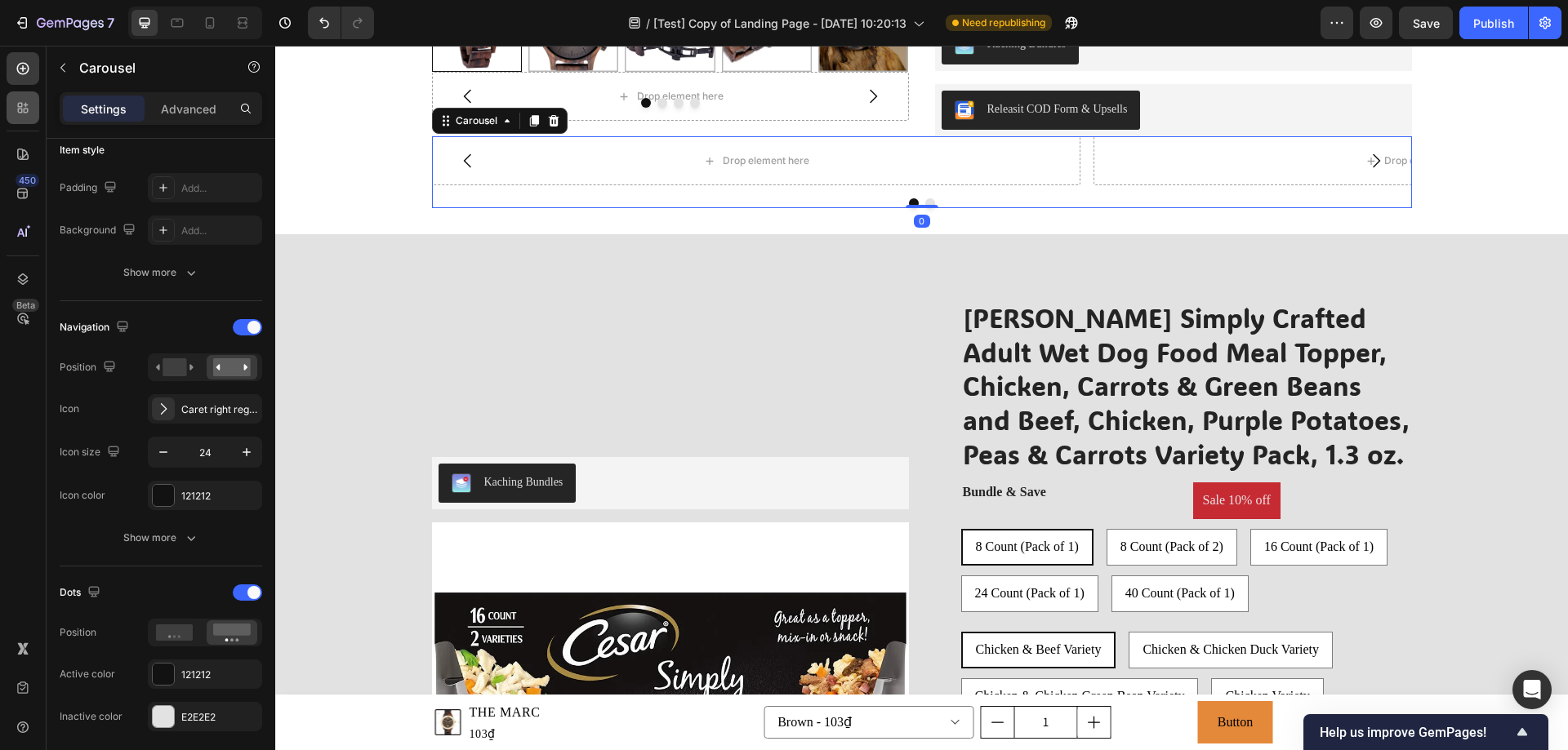
scroll to position [0, 0]
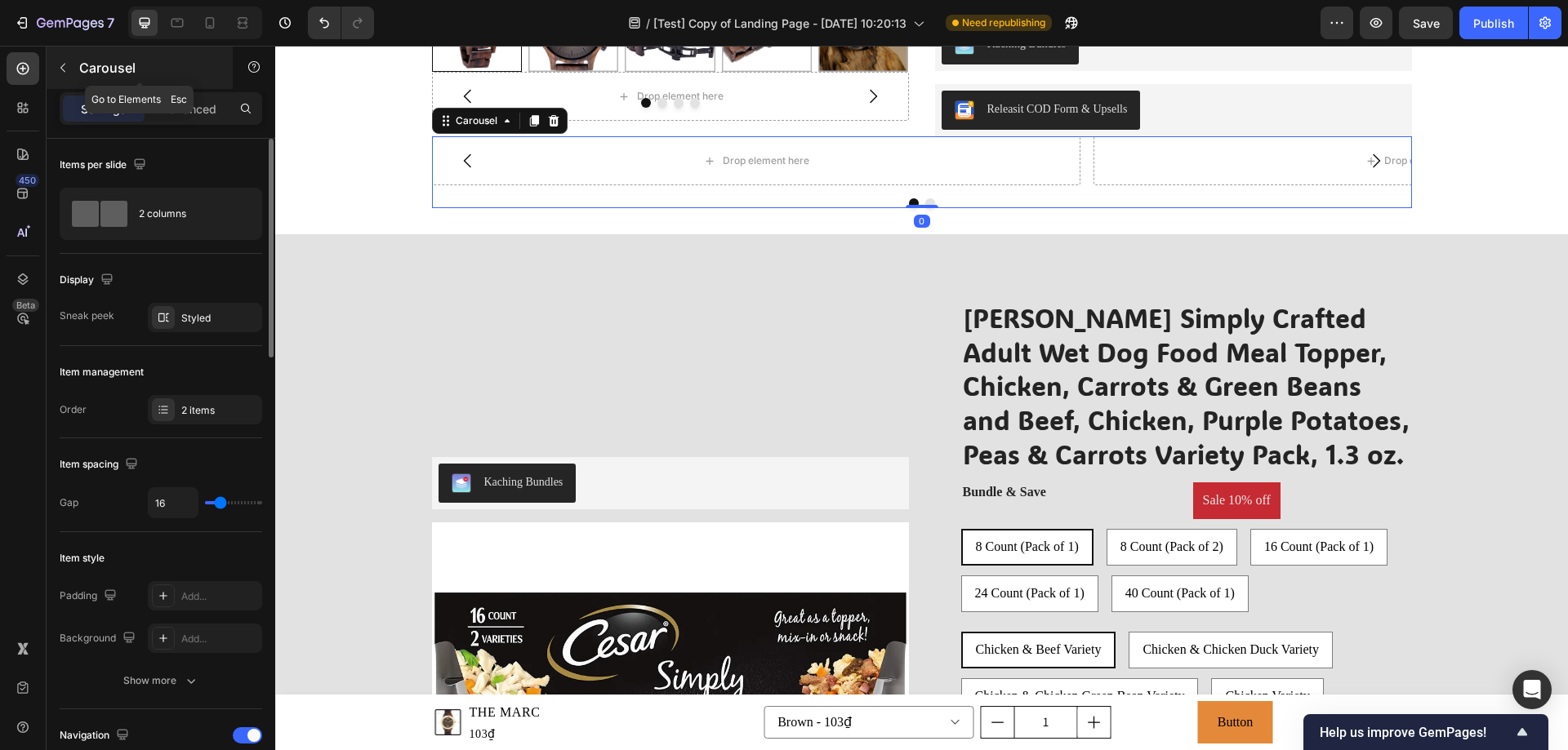
click at [63, 65] on icon "button" at bounding box center [63, 68] width 13 height 13
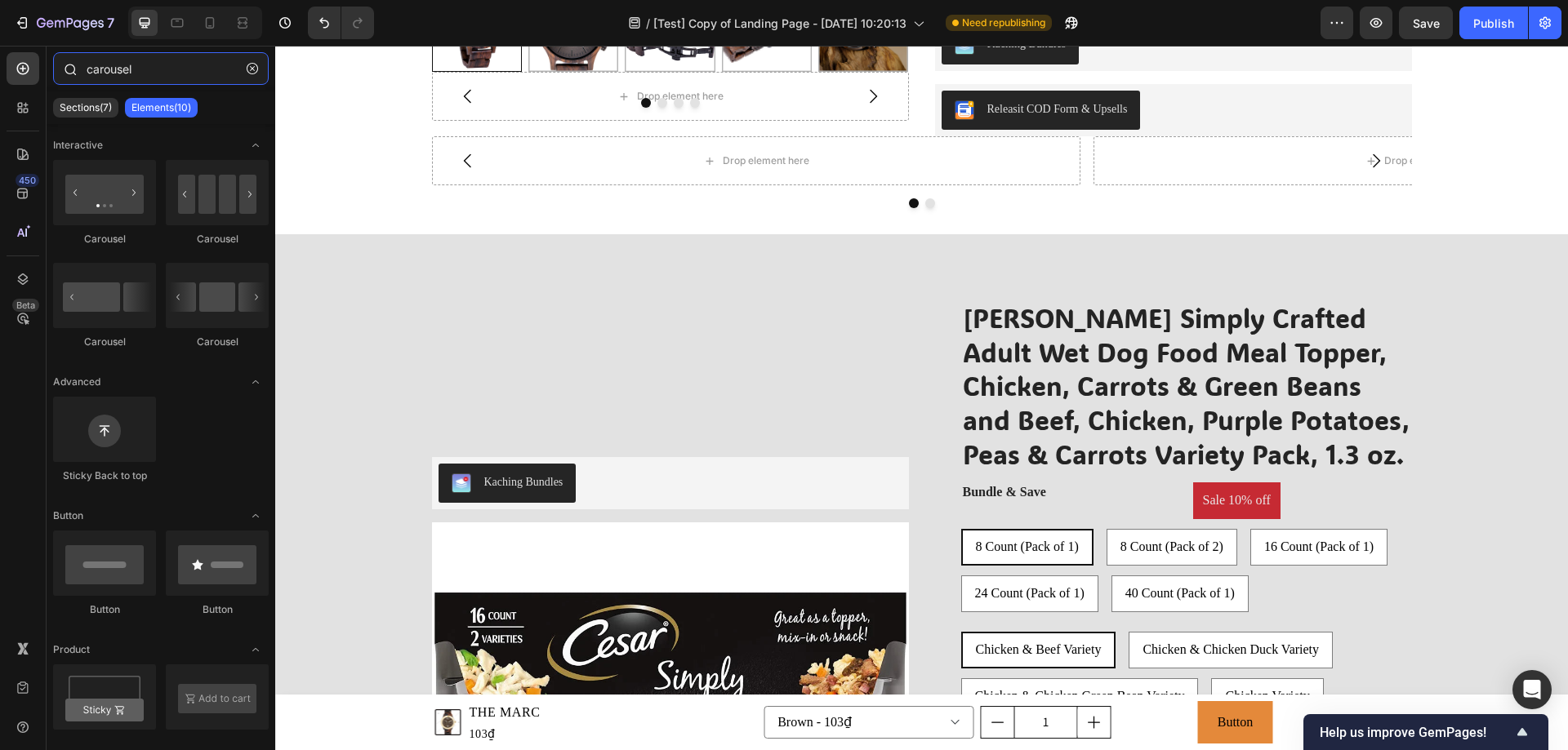
click at [154, 67] on input "carousel" at bounding box center [160, 68] width 216 height 33
drag, startPoint x: 170, startPoint y: 73, endPoint x: 74, endPoint y: 77, distance: 96.1
click at [74, 77] on div "carousel" at bounding box center [160, 71] width 228 height 39
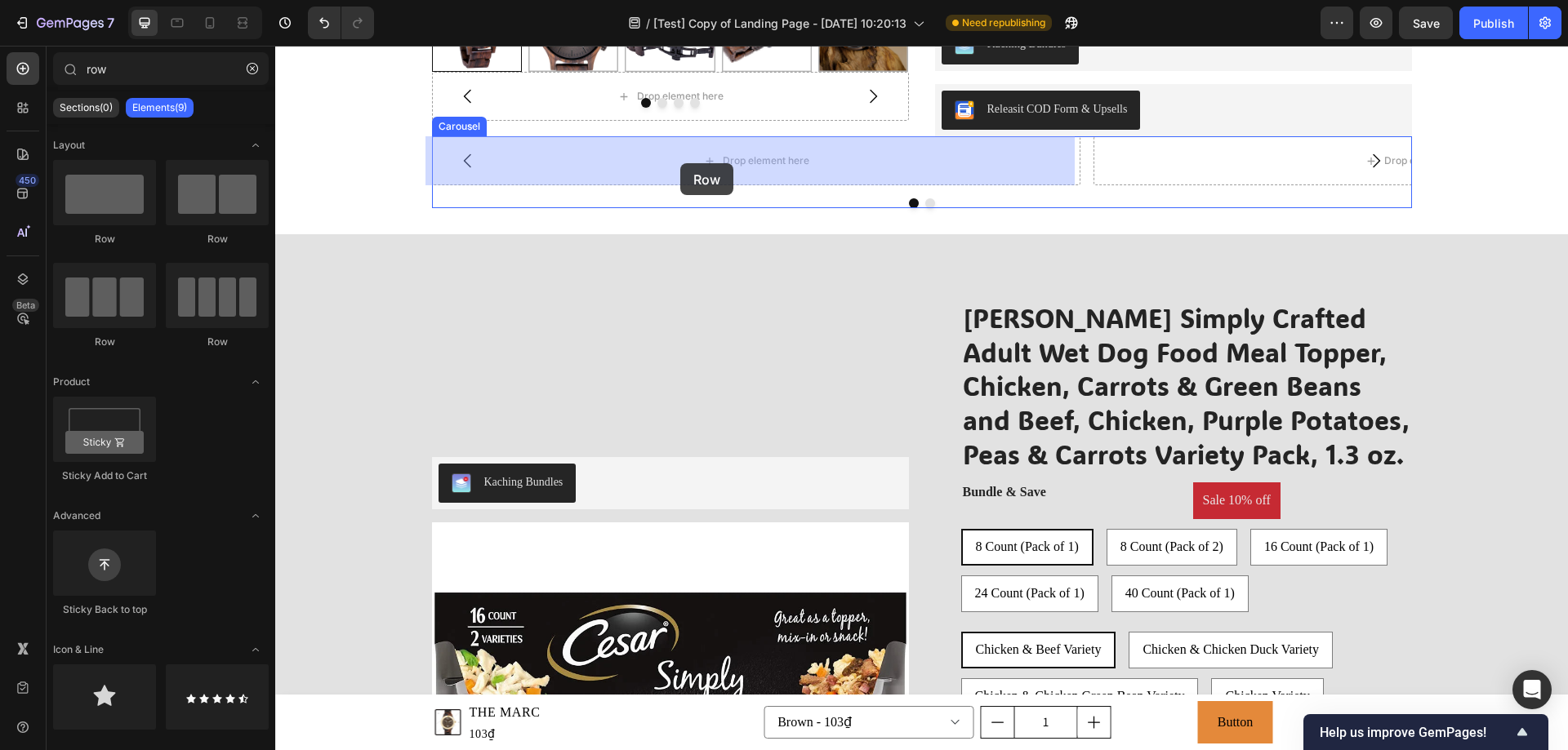
drag, startPoint x: 281, startPoint y: 227, endPoint x: 681, endPoint y: 164, distance: 404.9
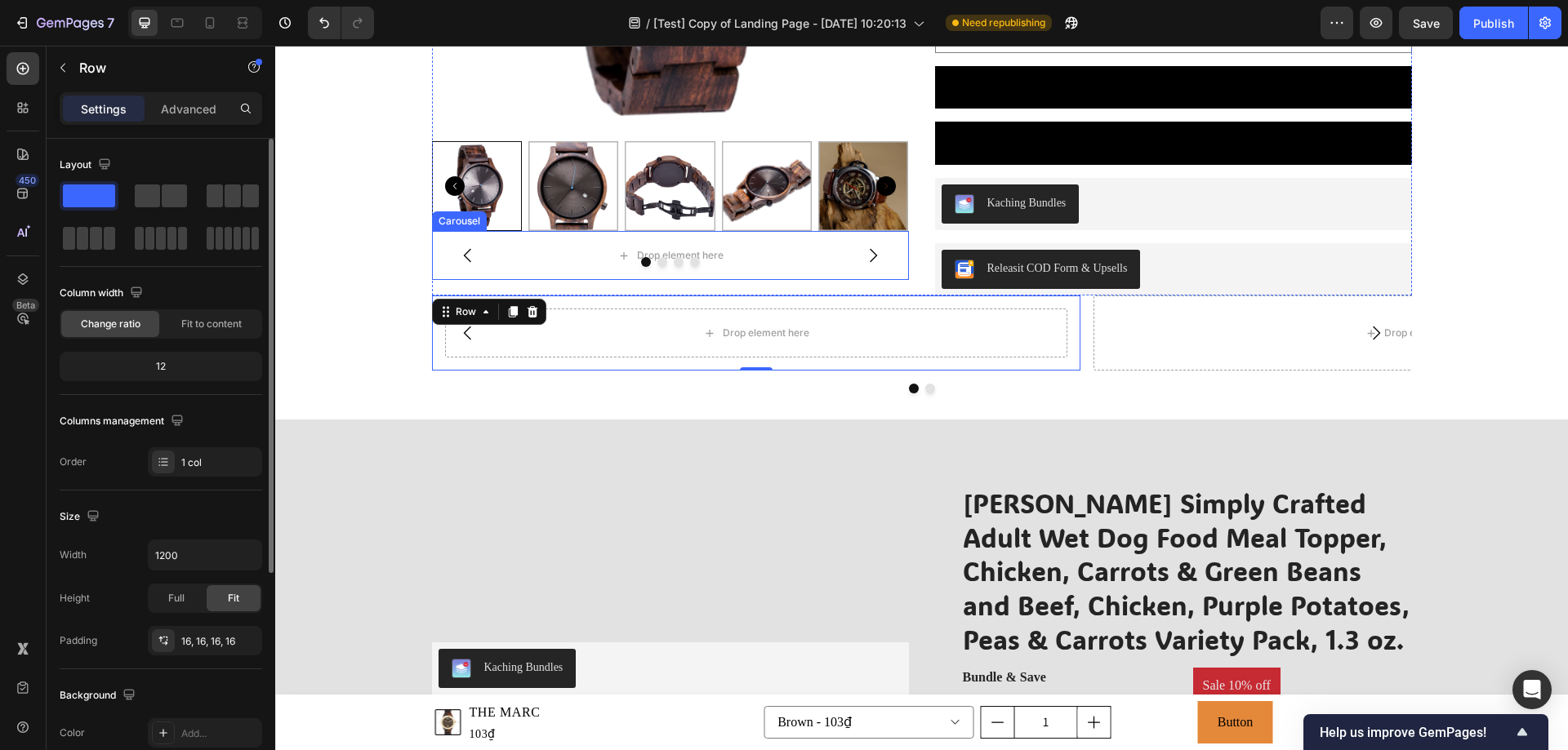
scroll to position [2531, 0]
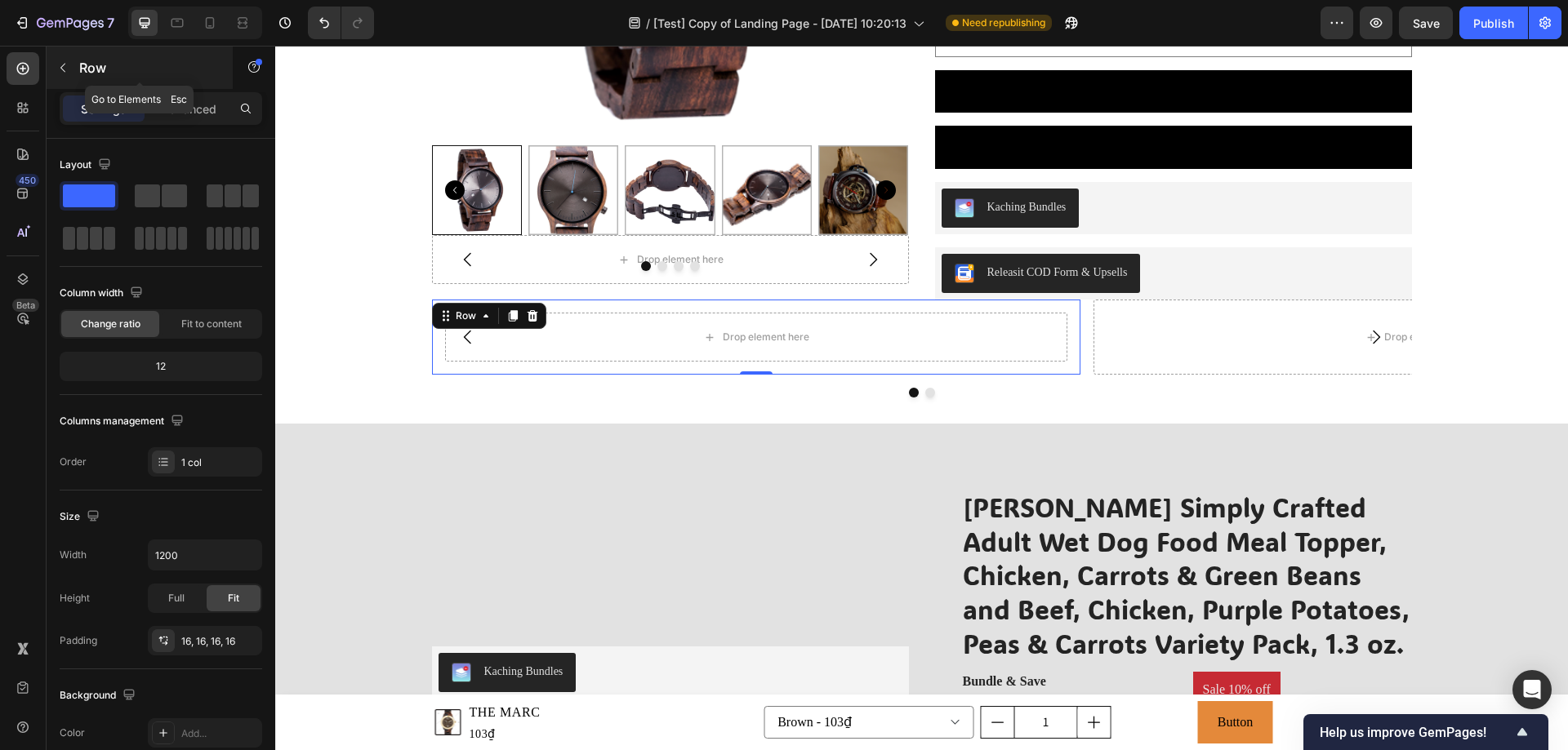
click at [107, 68] on p "Row" at bounding box center [148, 67] width 139 height 19
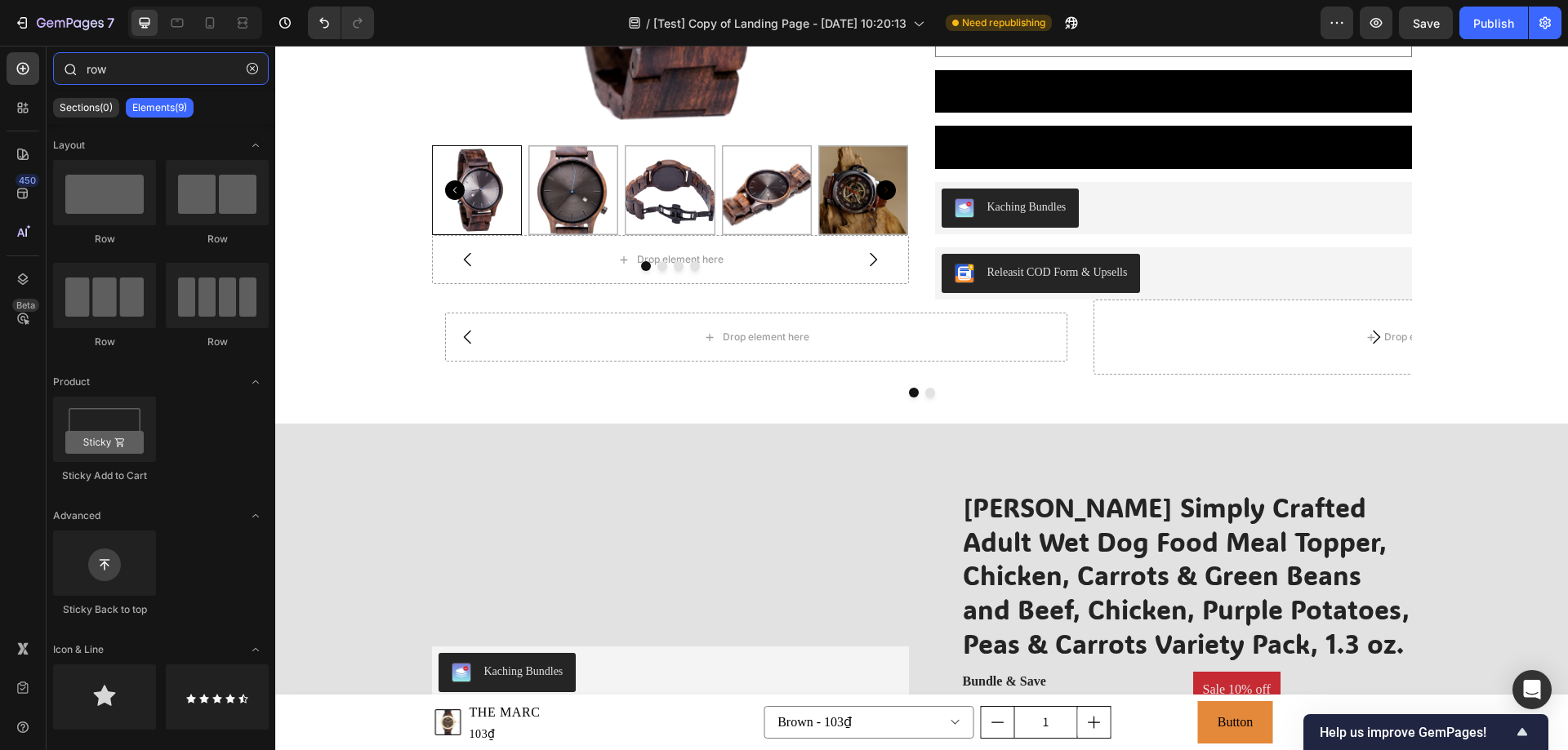
drag, startPoint x: 108, startPoint y: 72, endPoint x: 87, endPoint y: 74, distance: 21.1
click at [87, 74] on input "row" at bounding box center [160, 68] width 216 height 33
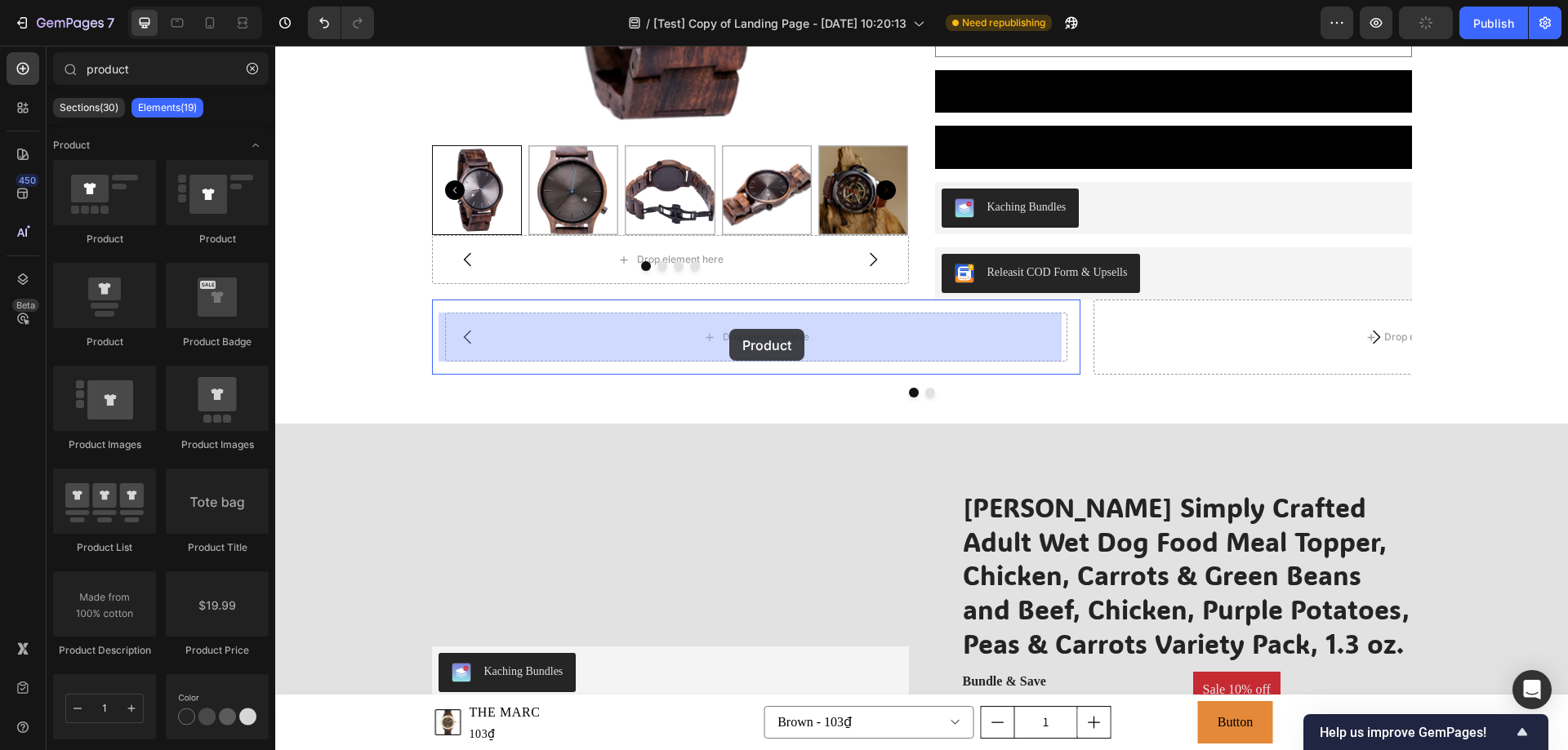
drag, startPoint x: 368, startPoint y: 346, endPoint x: 729, endPoint y: 329, distance: 361.4
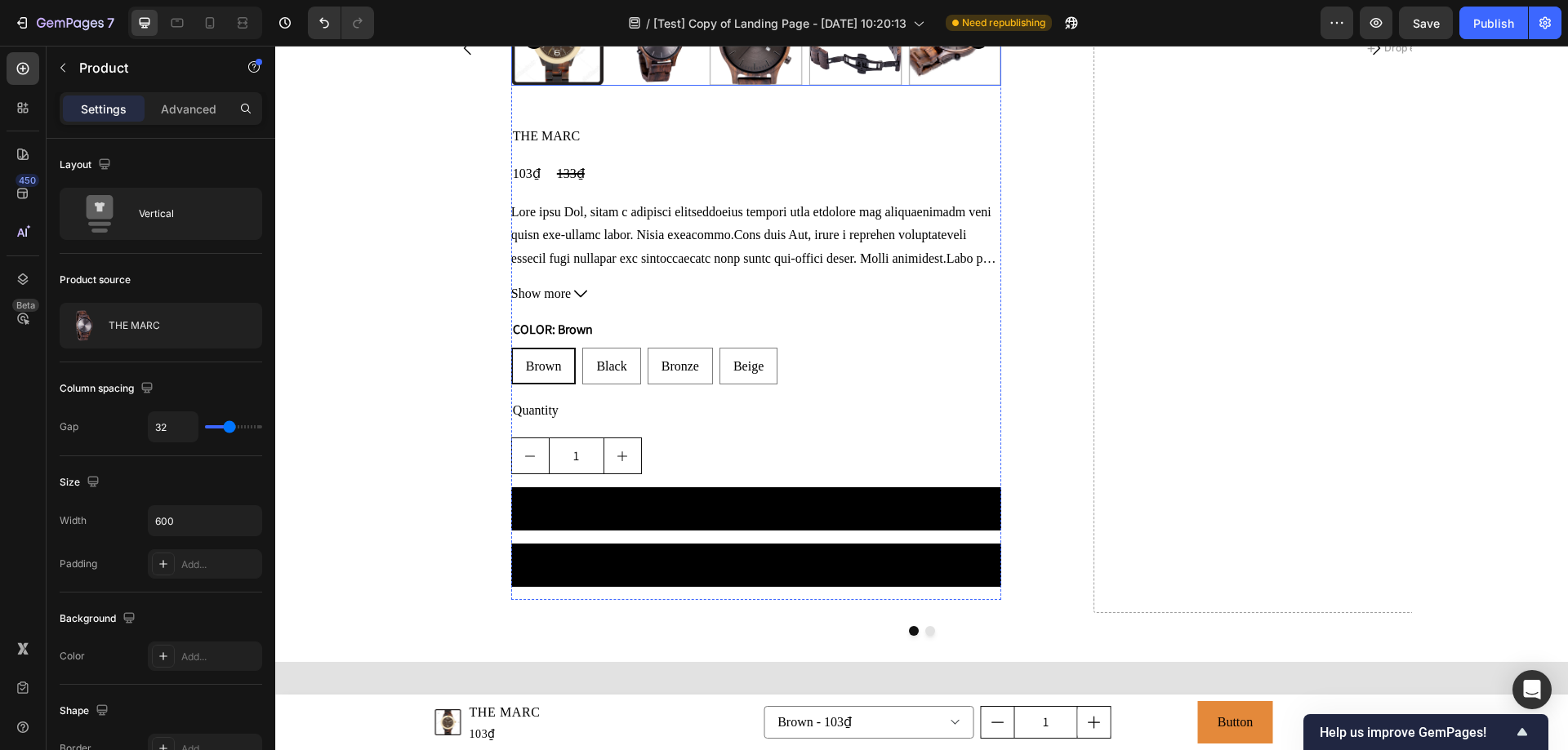
scroll to position [2857, 0]
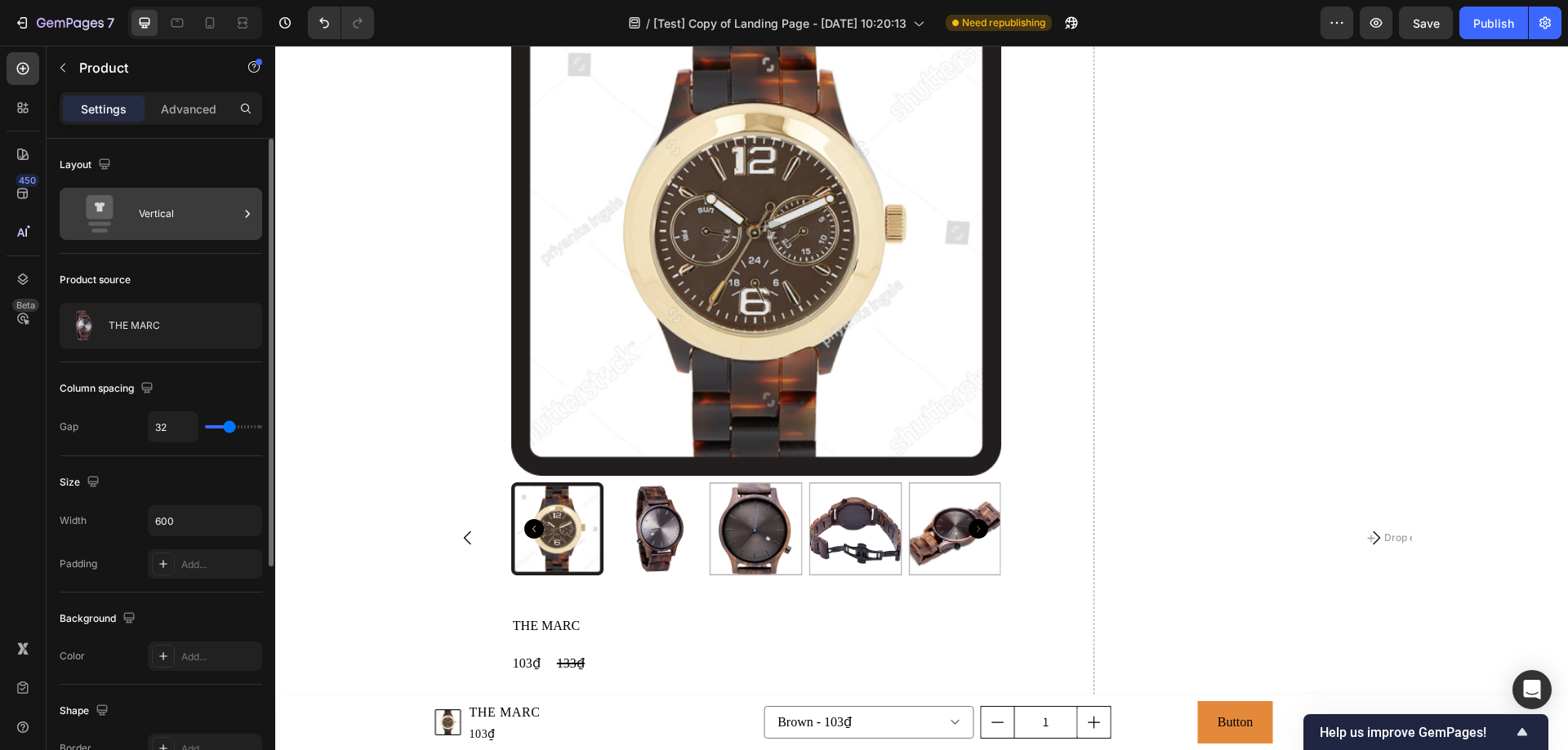
click at [197, 216] on div "Vertical" at bounding box center [188, 214] width 100 height 38
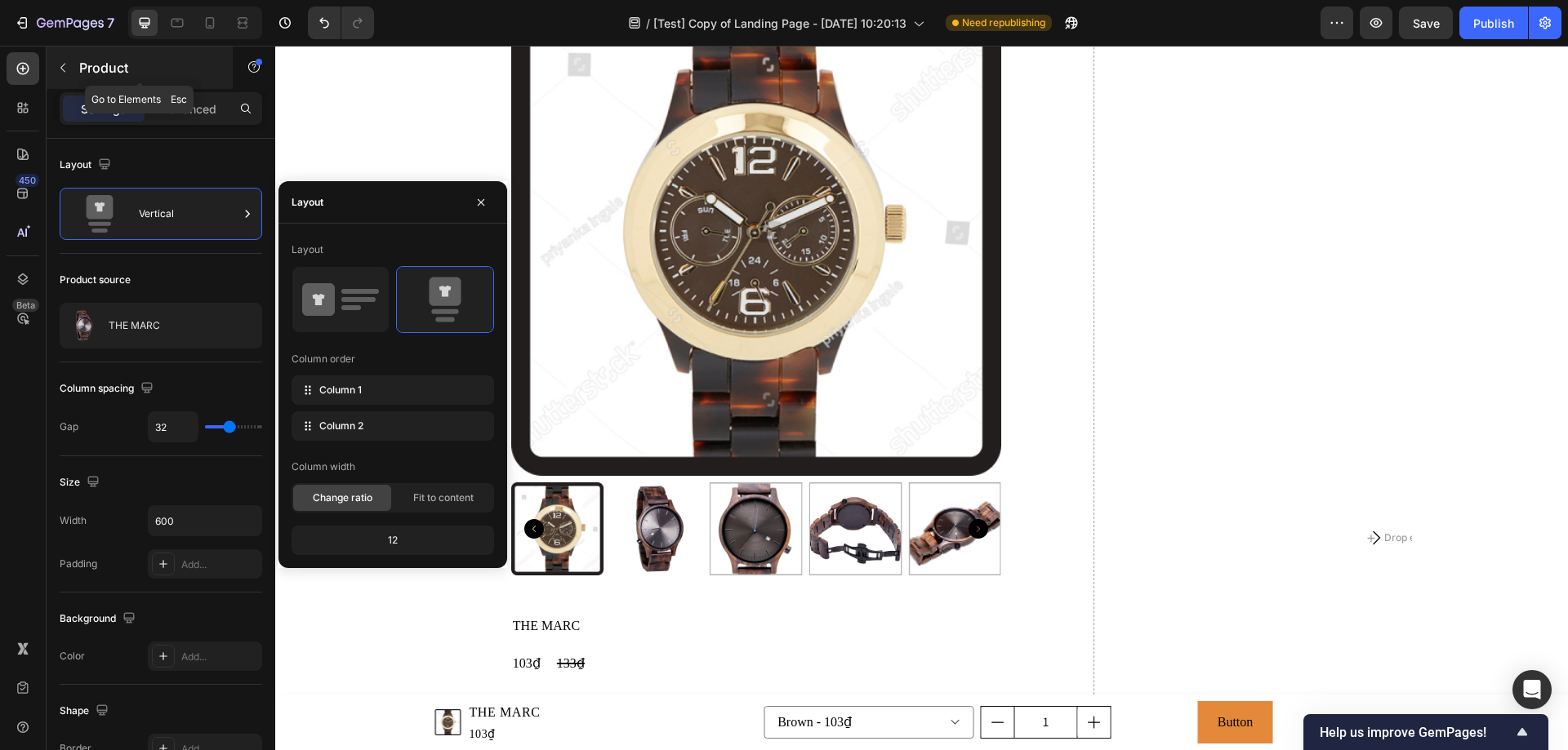
click at [61, 66] on icon "button" at bounding box center [63, 68] width 13 height 13
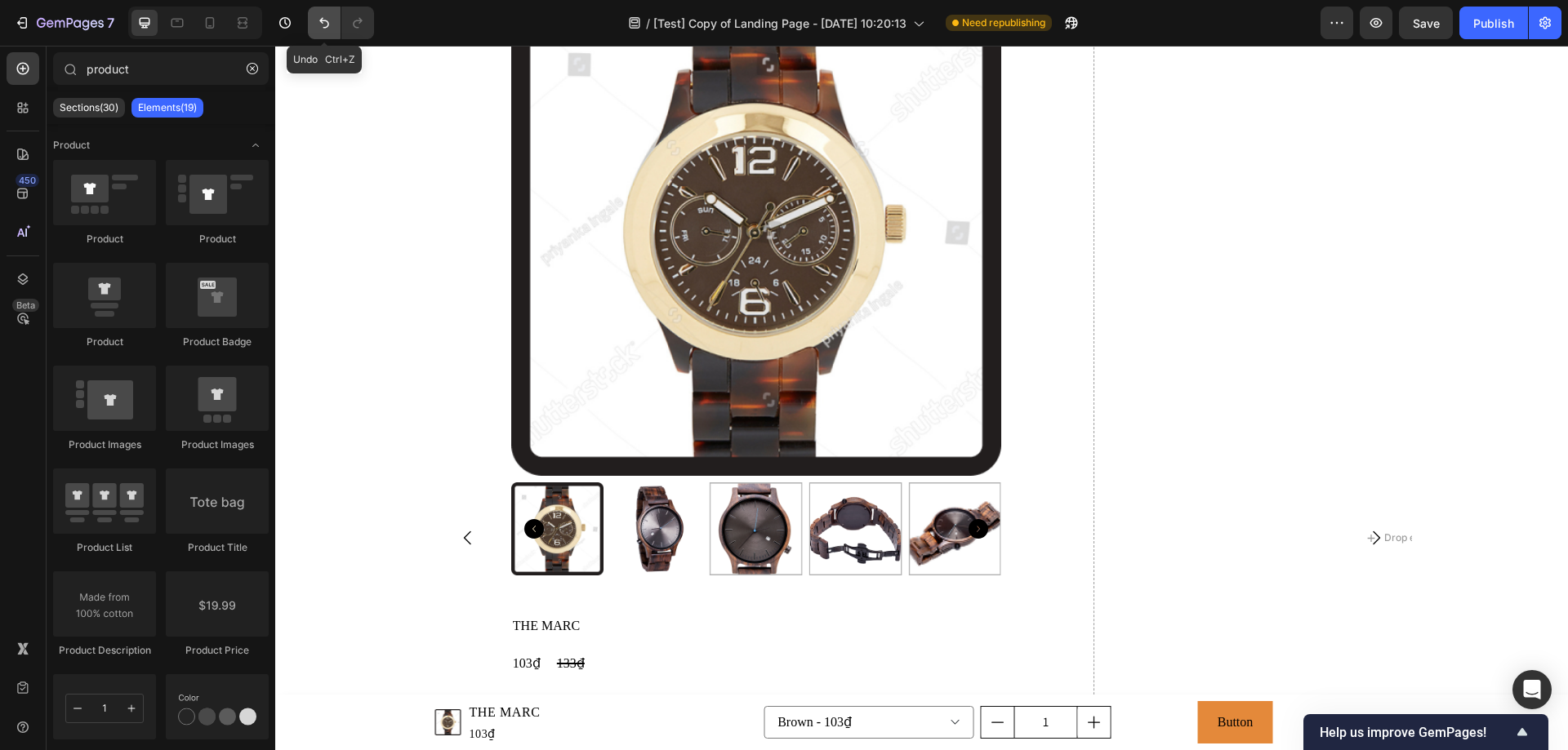
click at [312, 25] on button "Undo/Redo" at bounding box center [324, 23] width 33 height 33
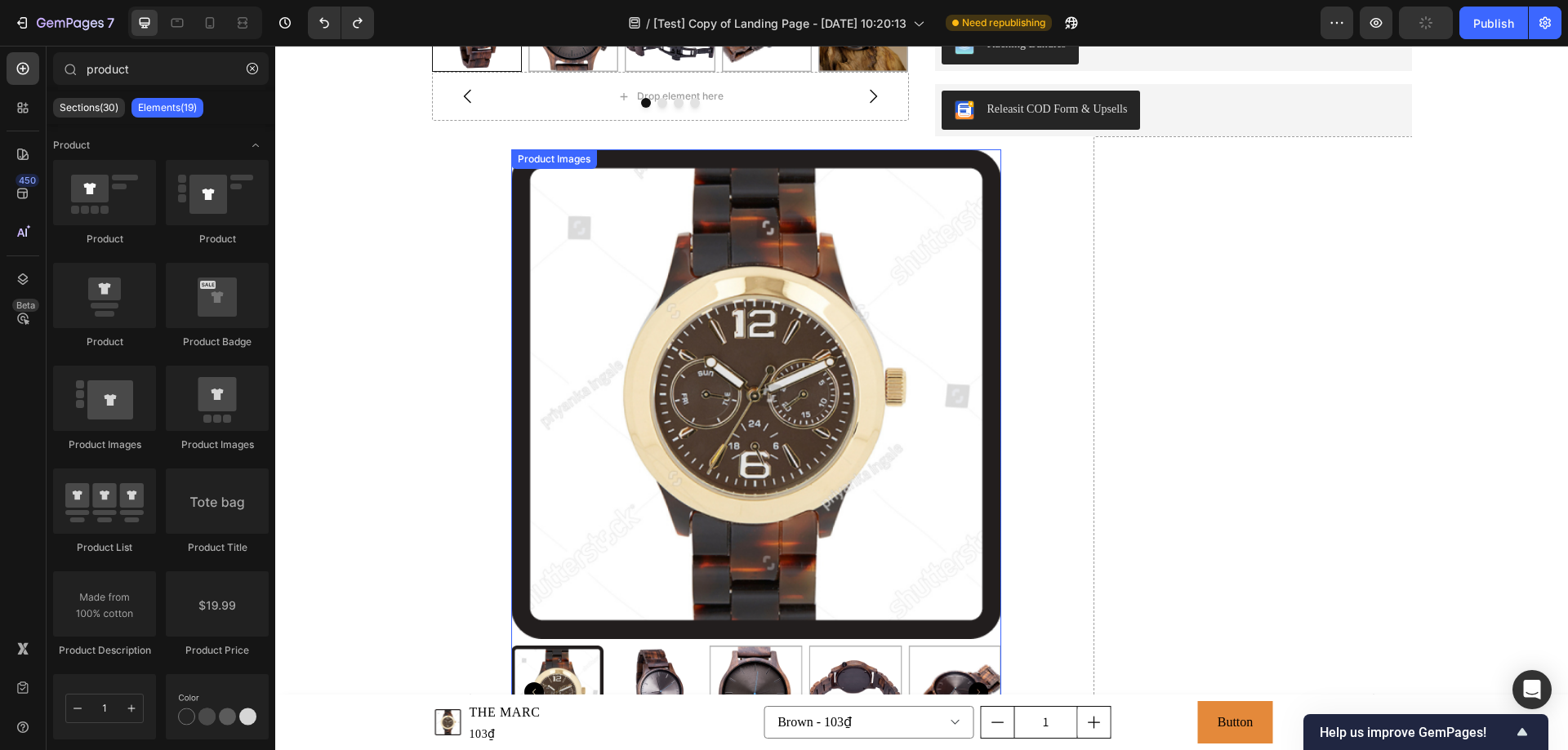
scroll to position [3102, 0]
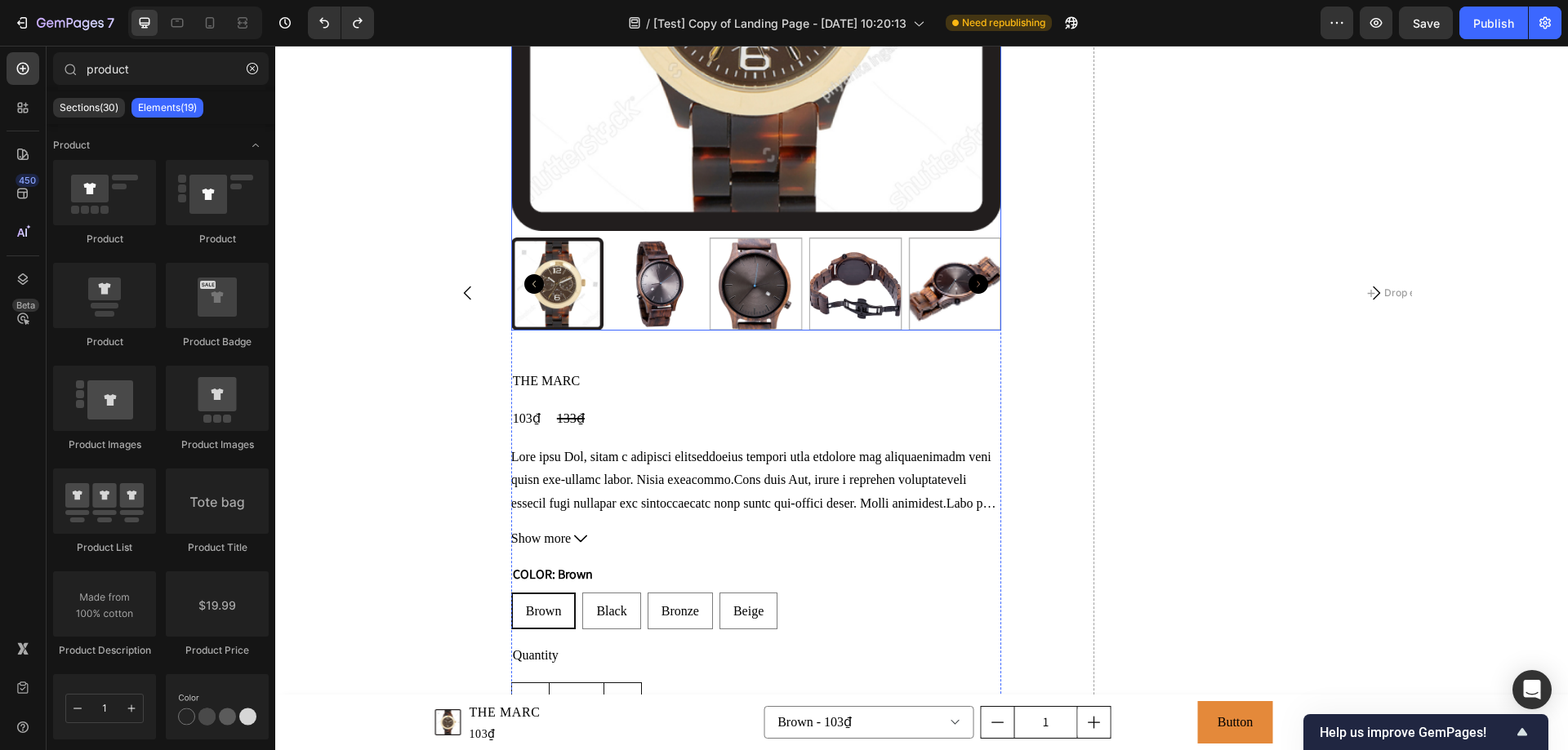
click at [611, 308] on img at bounding box center [656, 284] width 93 height 93
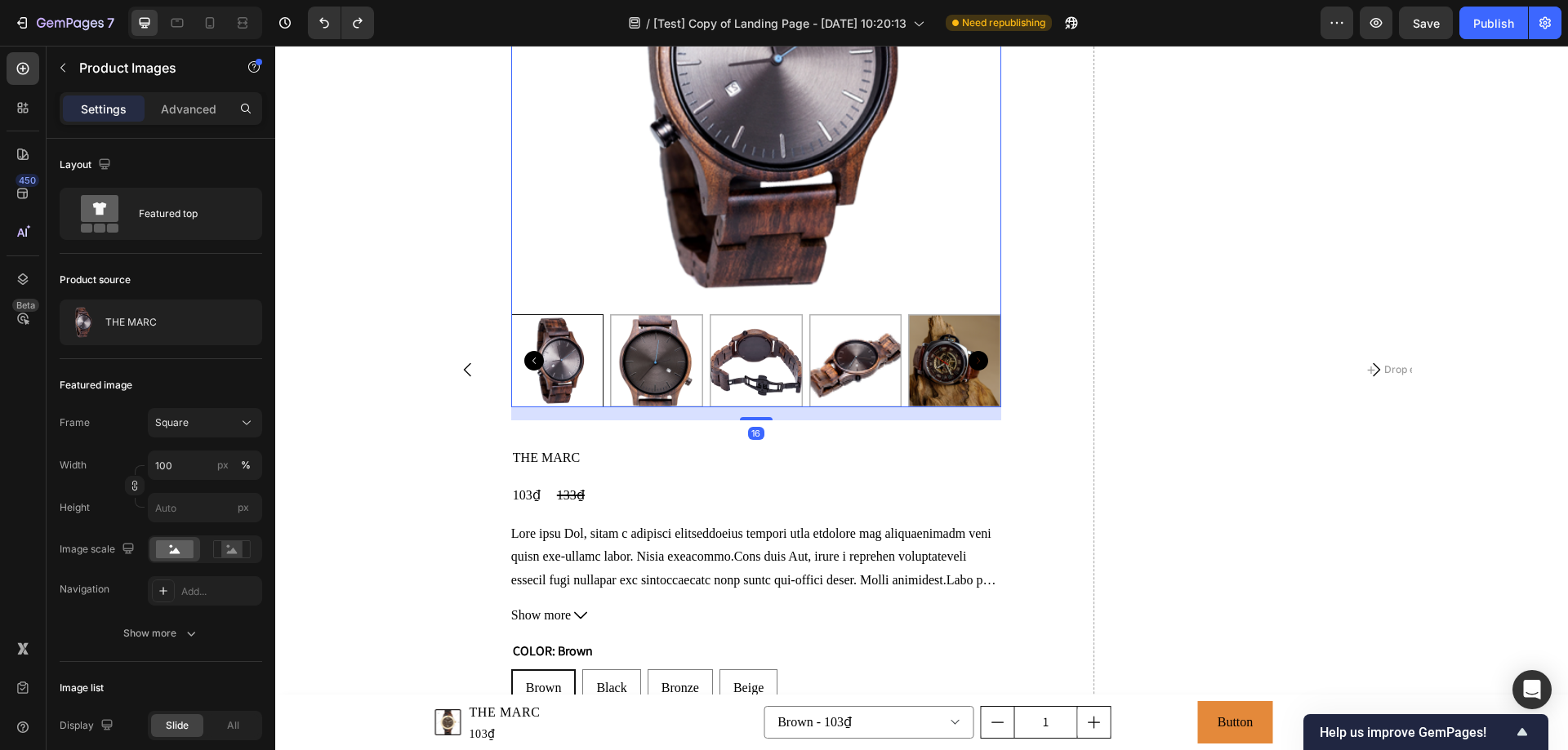
scroll to position [2939, 0]
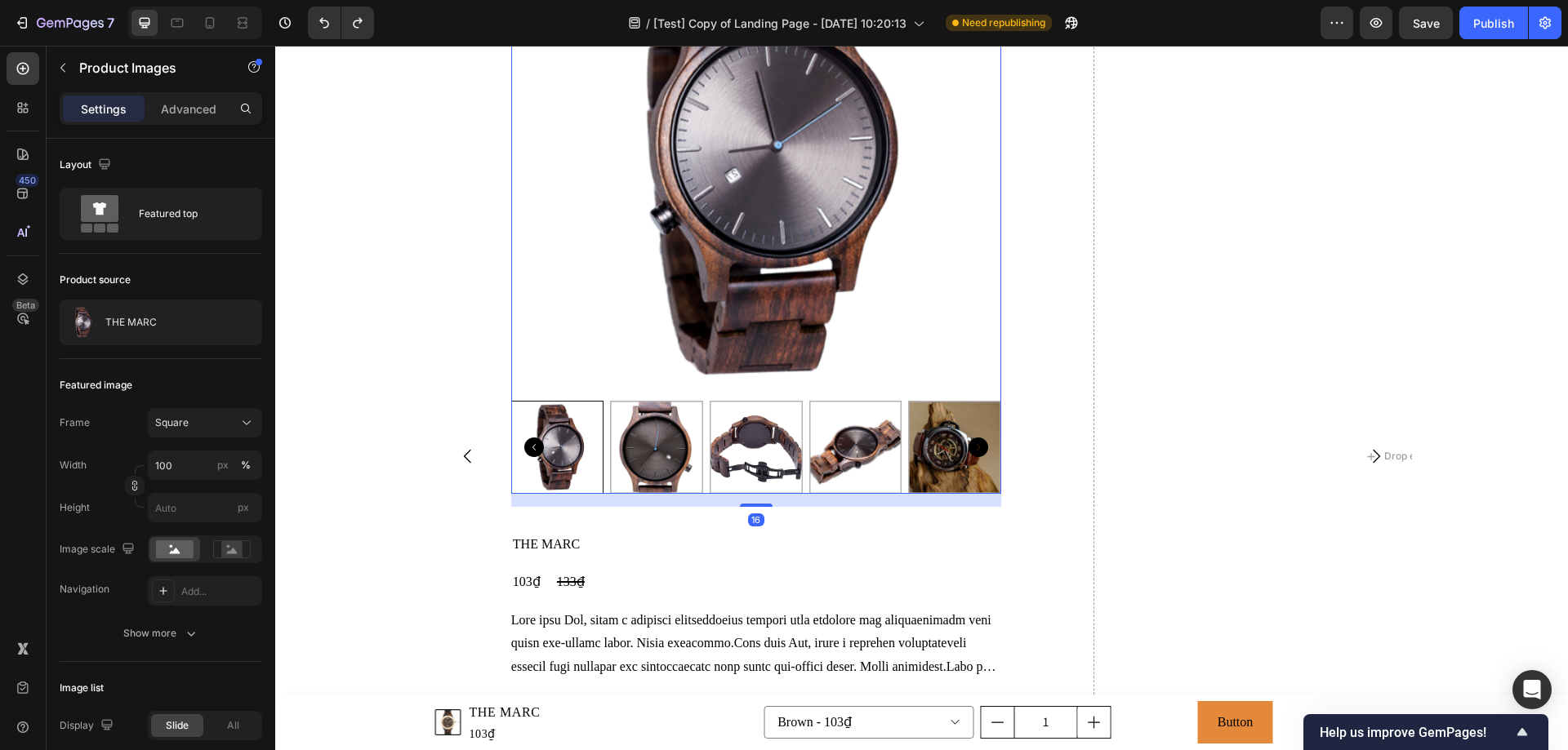
click at [618, 320] on img at bounding box center [756, 149] width 490 height 490
click at [463, 459] on icon "Carousel Back Arrow" at bounding box center [467, 456] width 8 height 14
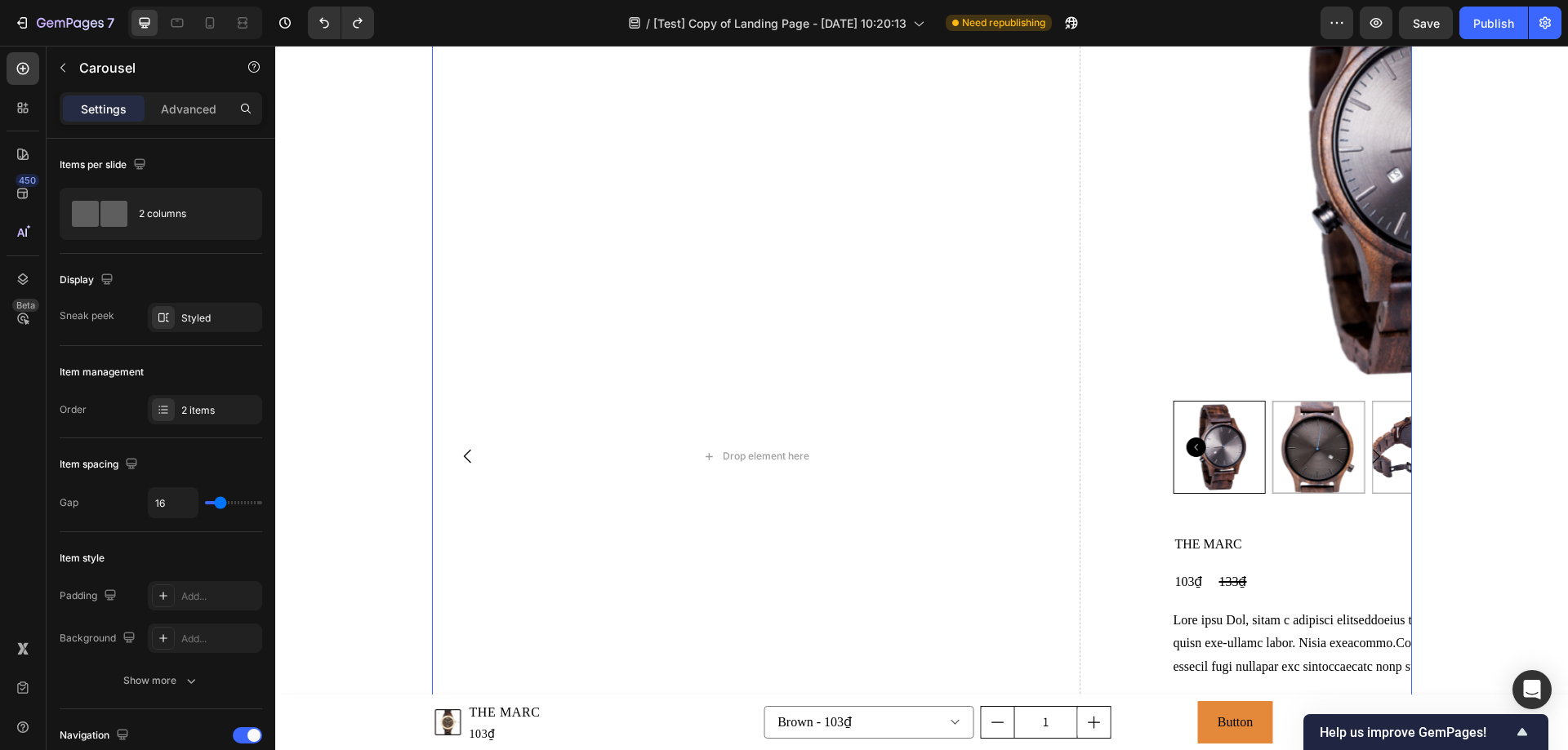
click at [460, 461] on icon "Carousel Back Arrow" at bounding box center [468, 456] width 19 height 19
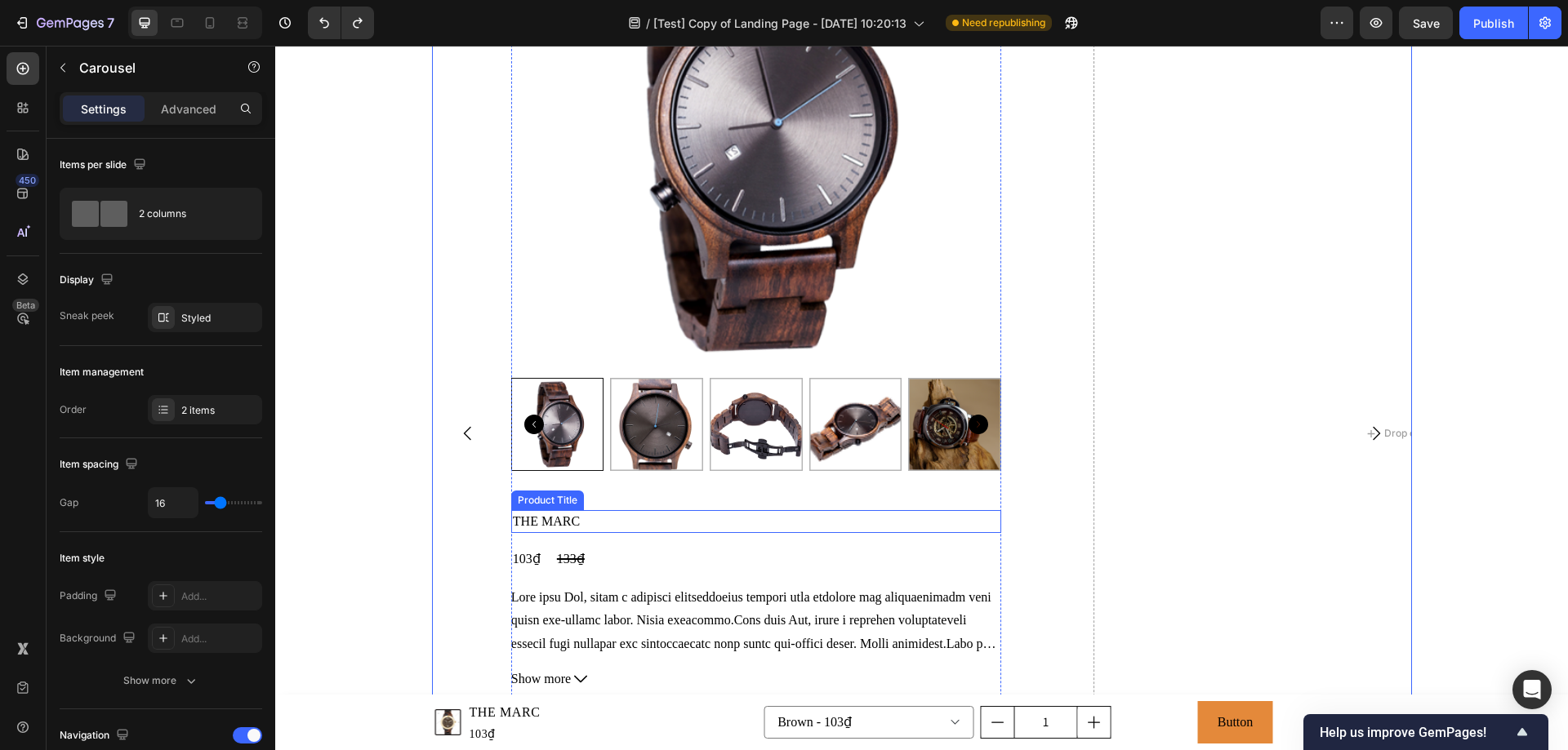
scroll to position [2775, 0]
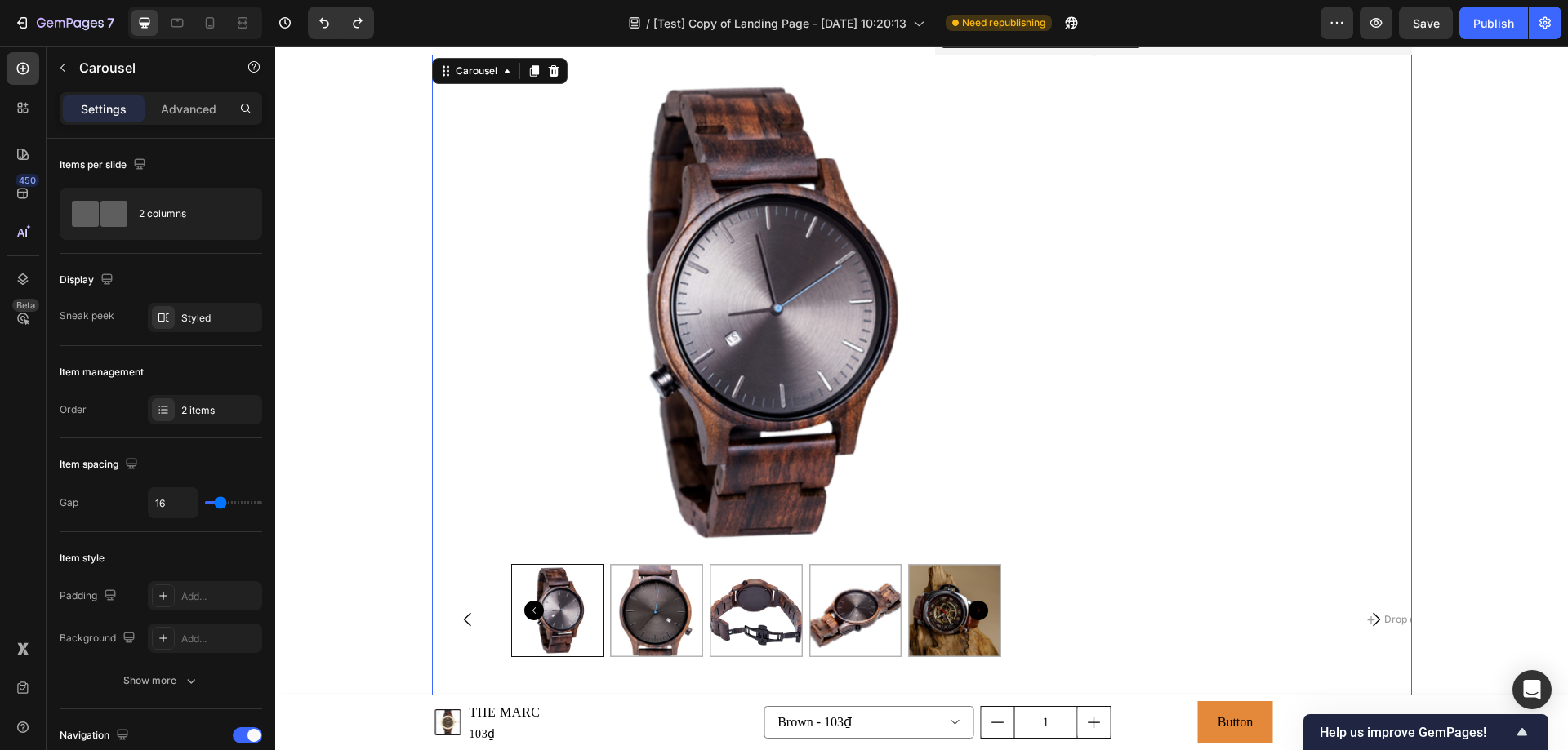
click at [464, 614] on icon "Carousel Back Arrow" at bounding box center [467, 620] width 8 height 14
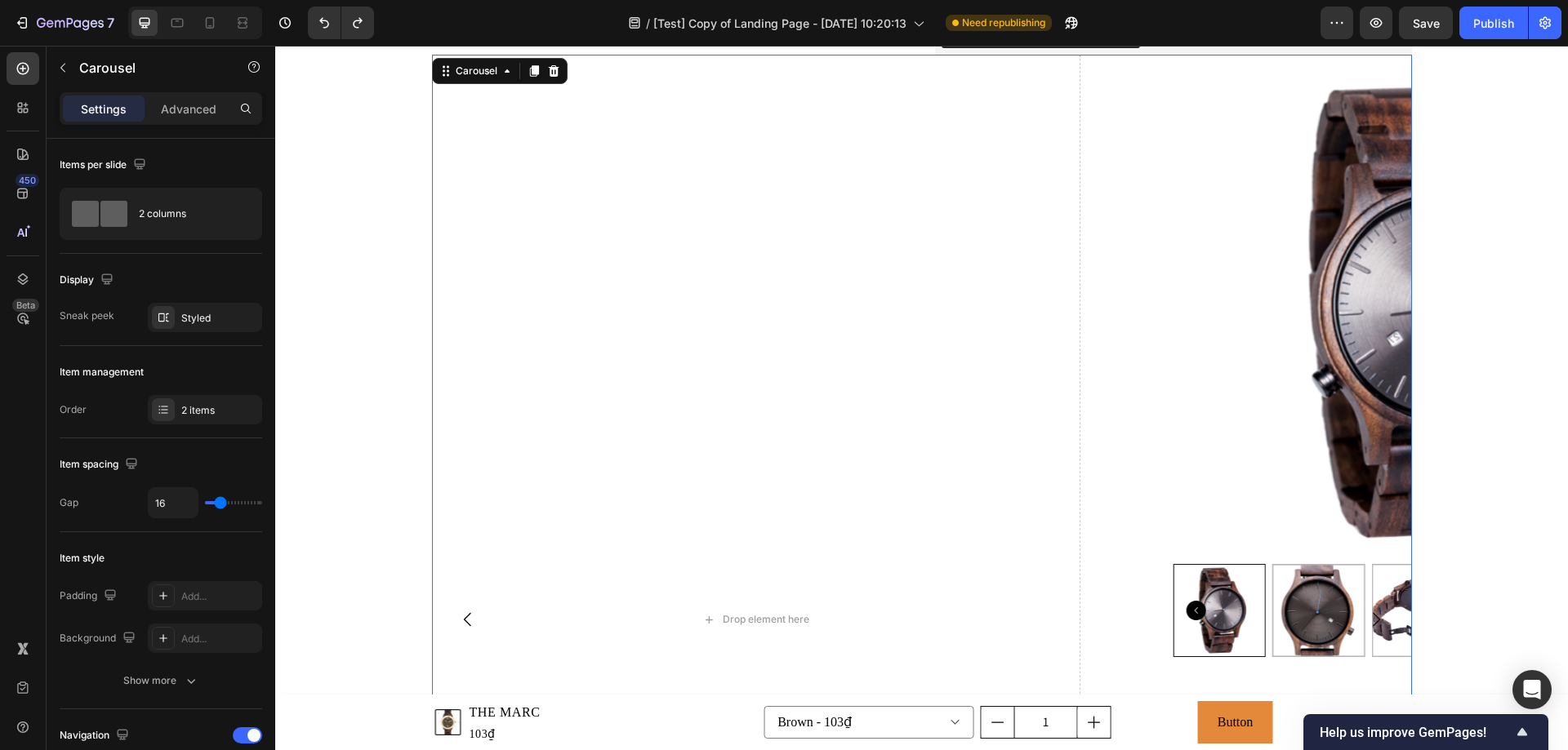
click at [1373, 621] on icon "Carousel Next Arrow" at bounding box center [1377, 620] width 8 height 14
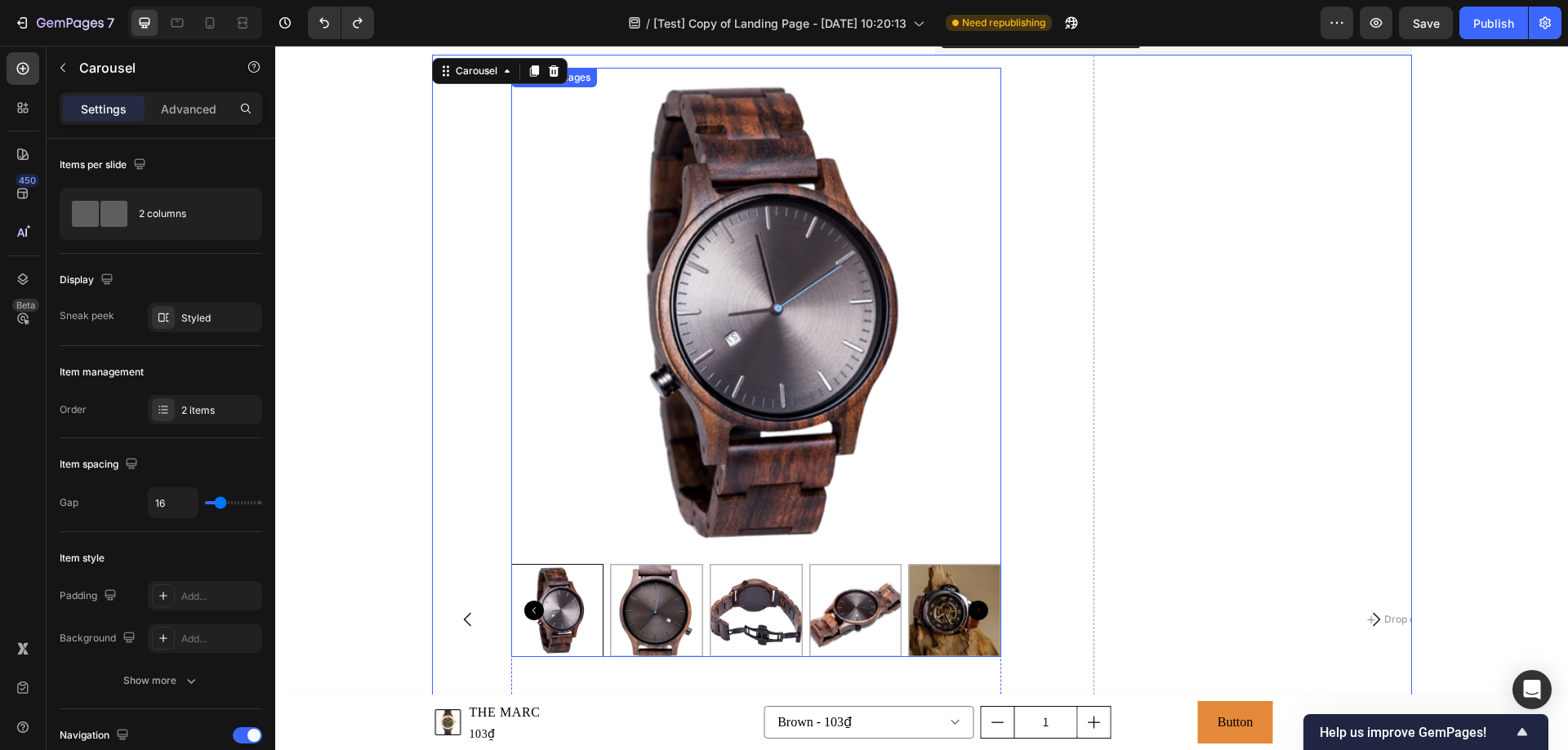
click at [682, 269] on img at bounding box center [756, 313] width 490 height 490
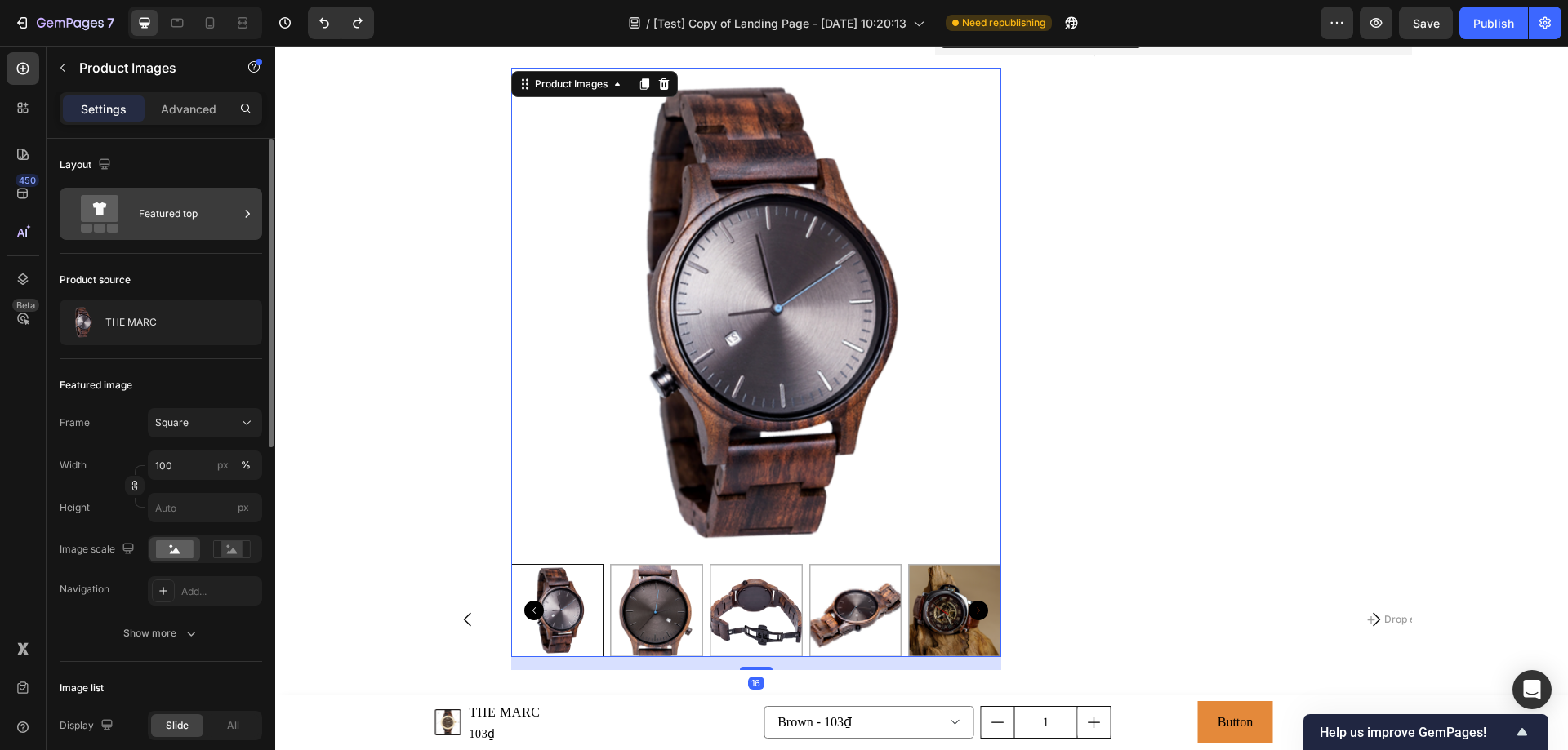
click at [167, 233] on div "Featured top" at bounding box center [160, 214] width 202 height 52
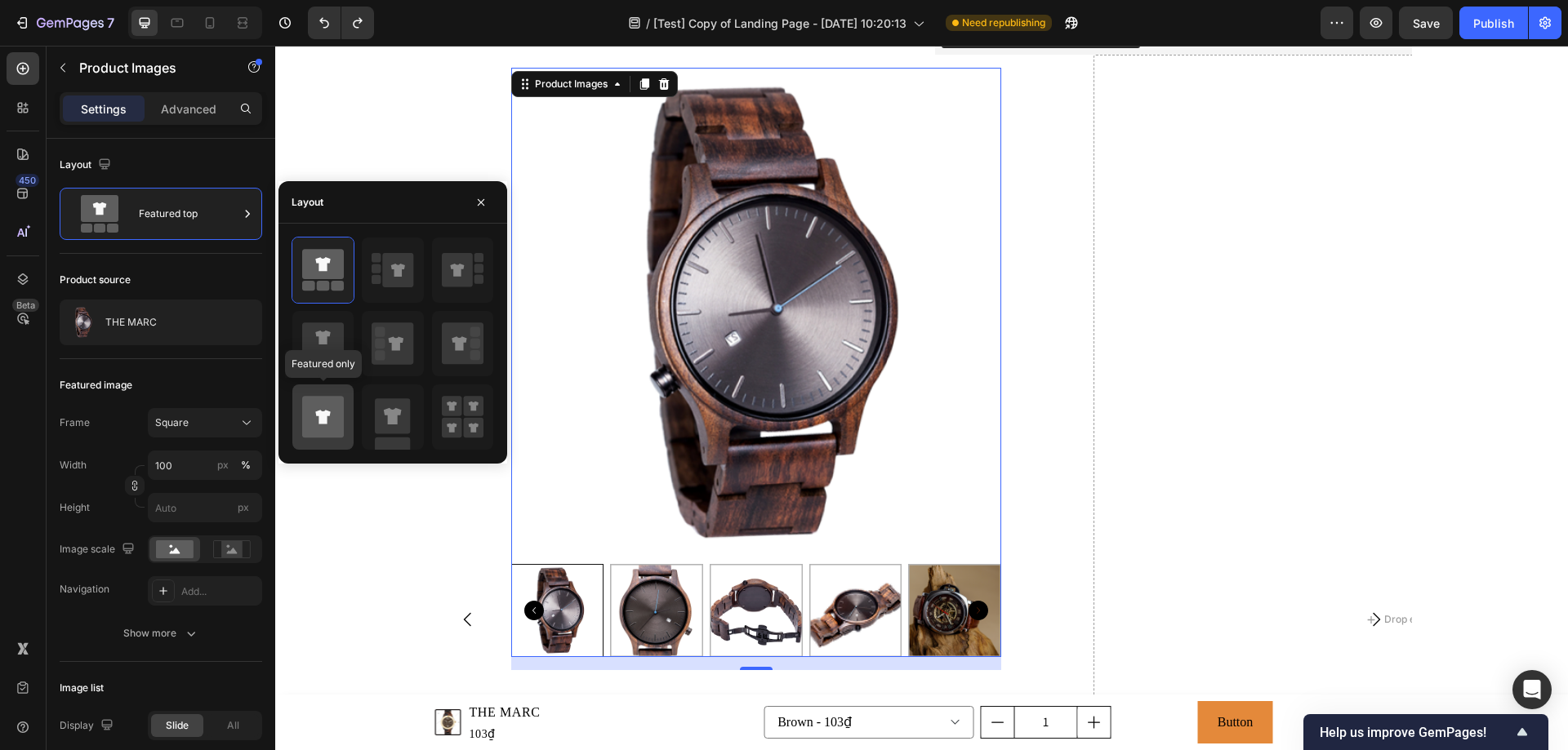
click at [333, 420] on icon at bounding box center [323, 417] width 42 height 42
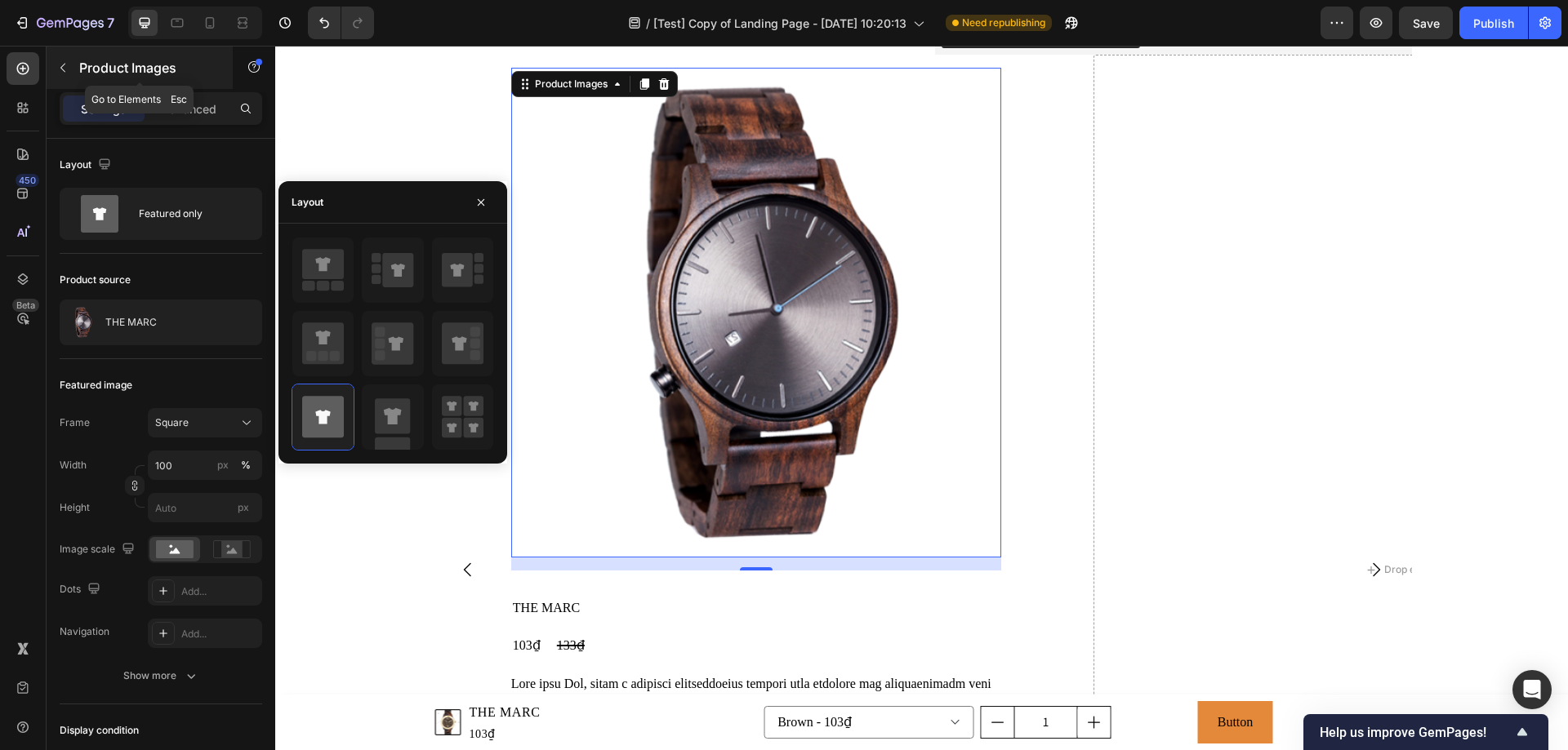
click at [65, 60] on button "button" at bounding box center [62, 67] width 26 height 26
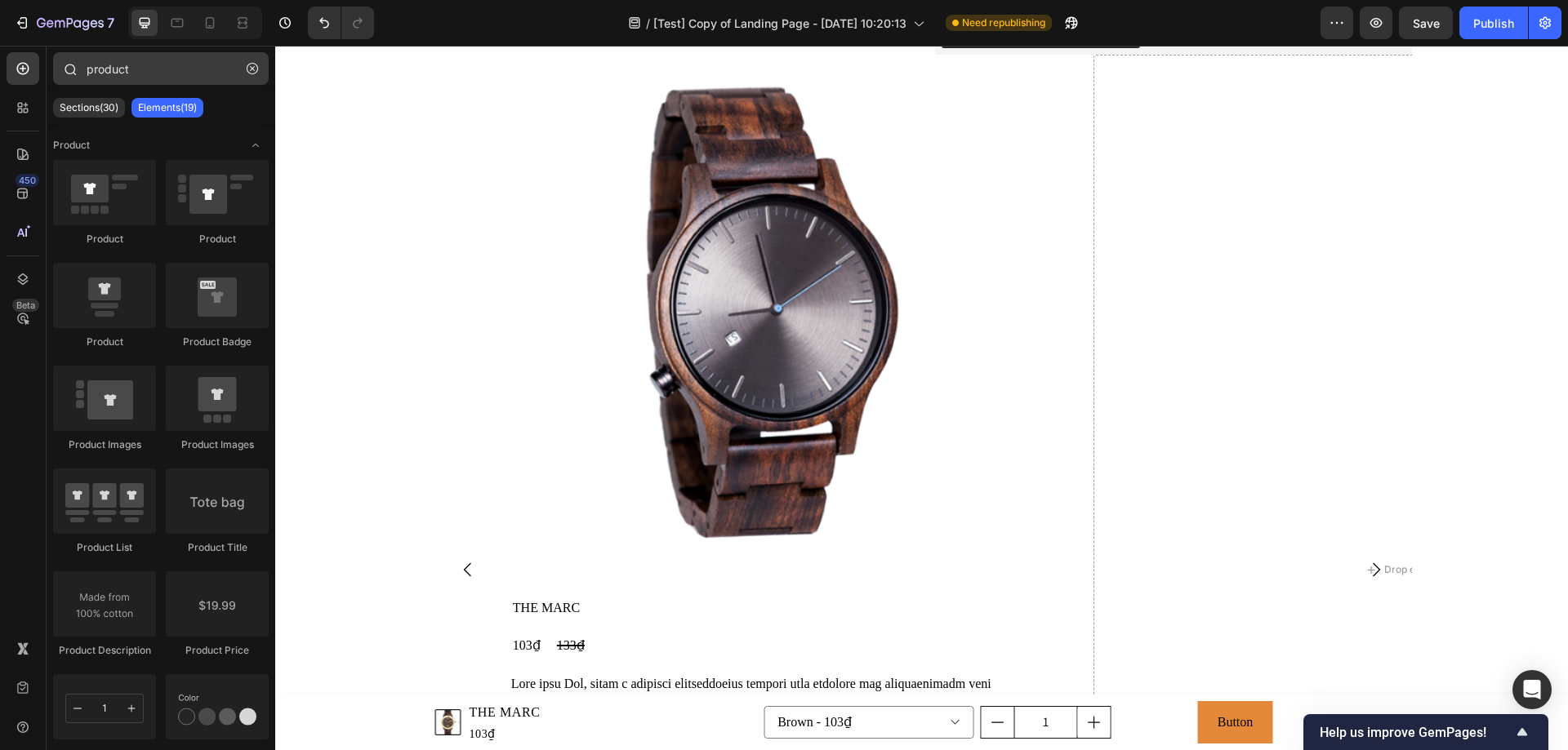
click at [154, 83] on div "product" at bounding box center [160, 71] width 228 height 39
click at [154, 81] on input "product" at bounding box center [160, 68] width 216 height 33
drag, startPoint x: 161, startPoint y: 78, endPoint x: 83, endPoint y: 77, distance: 78.0
click at [83, 77] on div "product" at bounding box center [160, 71] width 228 height 39
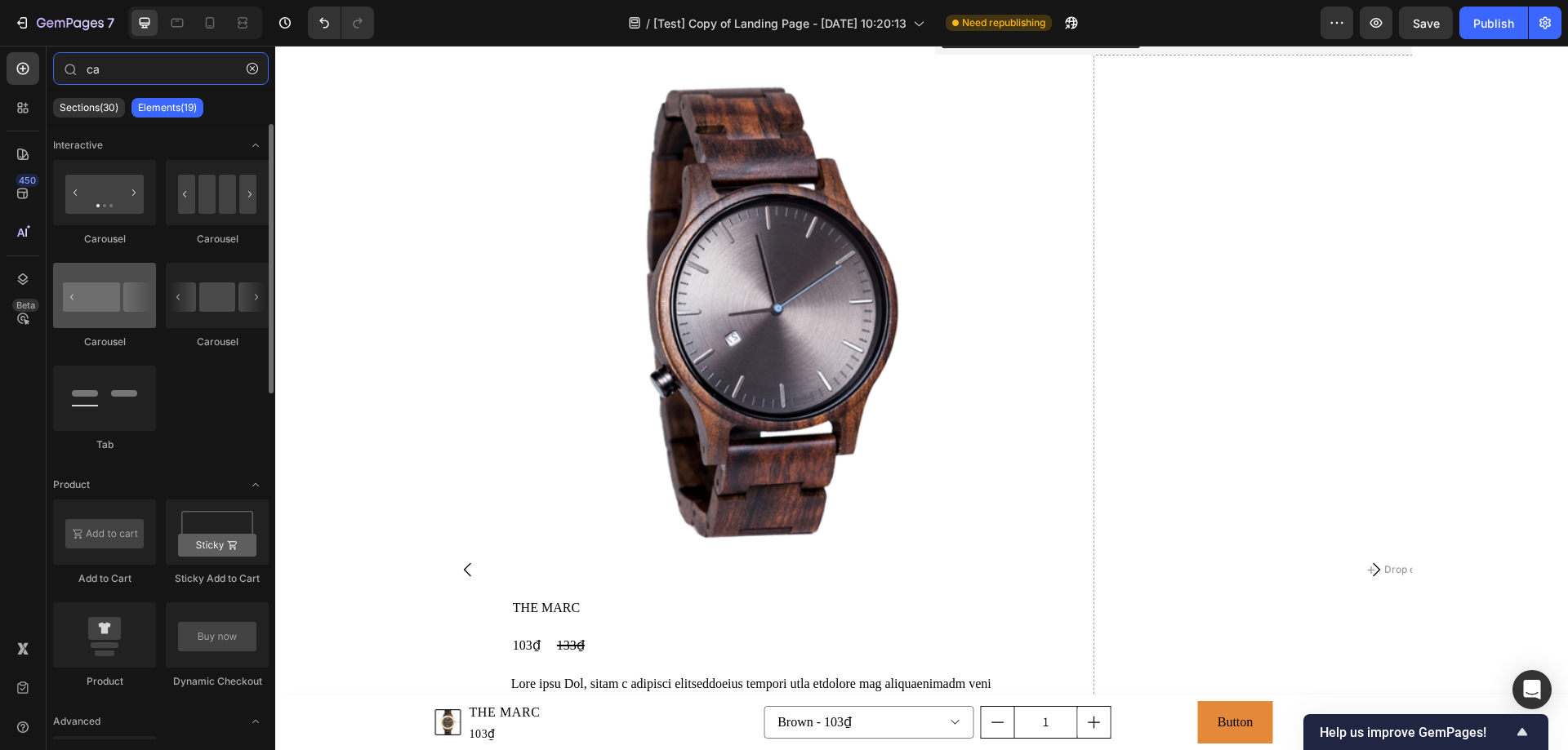
type input "ca"
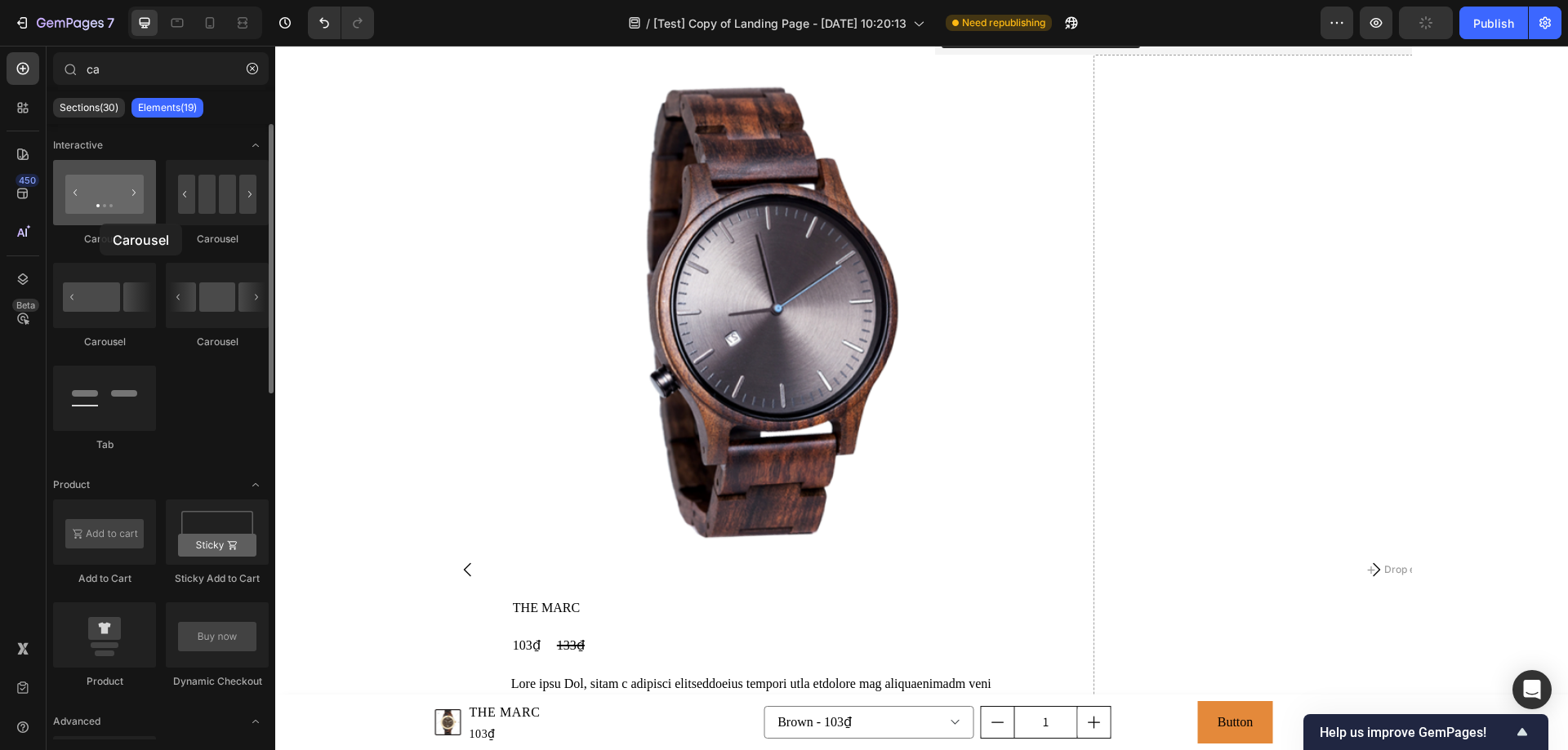
drag, startPoint x: 117, startPoint y: 313, endPoint x: 100, endPoint y: 224, distance: 90.6
click at [100, 224] on div "Carousel [GEOGRAPHIC_DATA] [GEOGRAPHIC_DATA] [GEOGRAPHIC_DATA] Tab" at bounding box center [160, 314] width 216 height 307
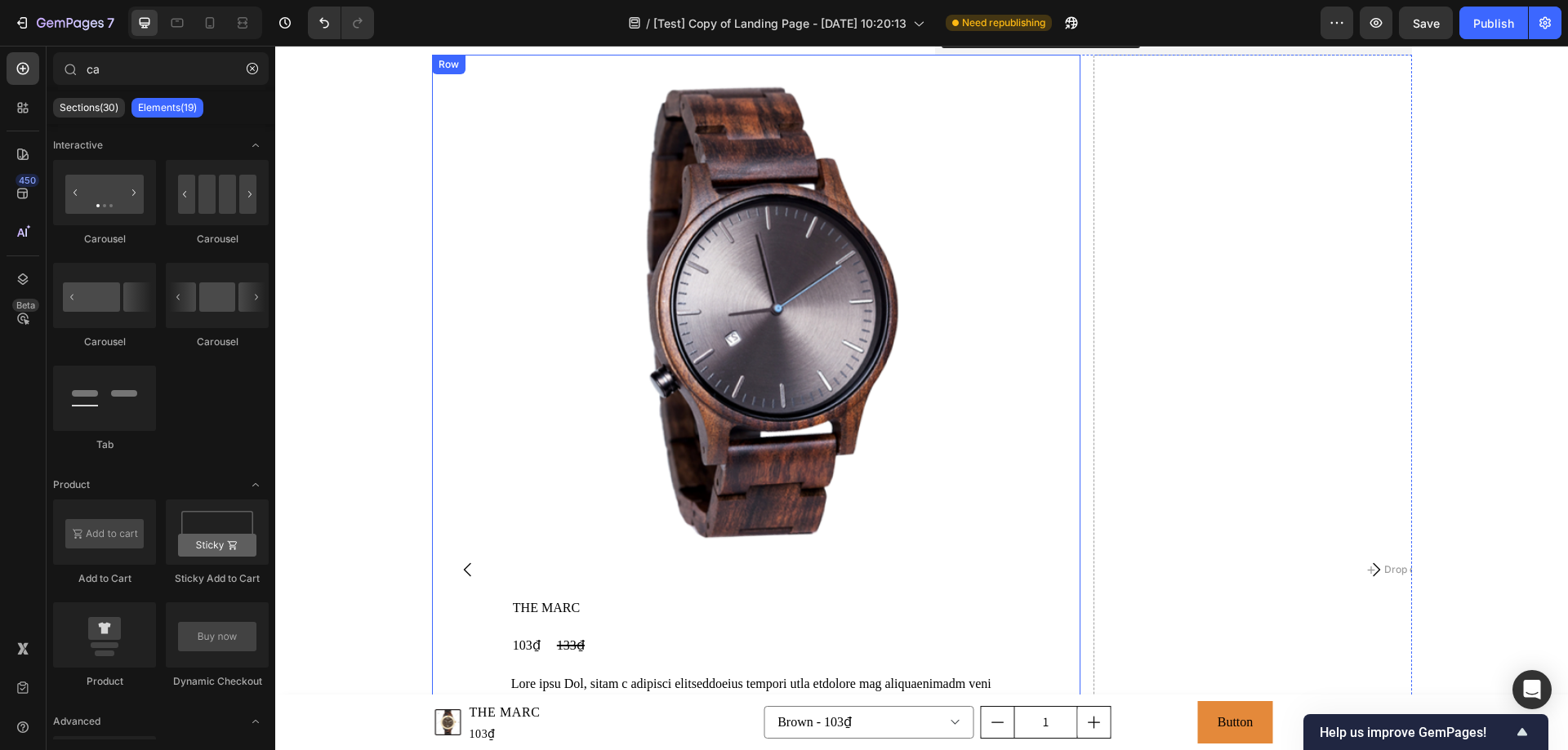
scroll to position [2939, 0]
